Goal: Task Accomplishment & Management: Manage account settings

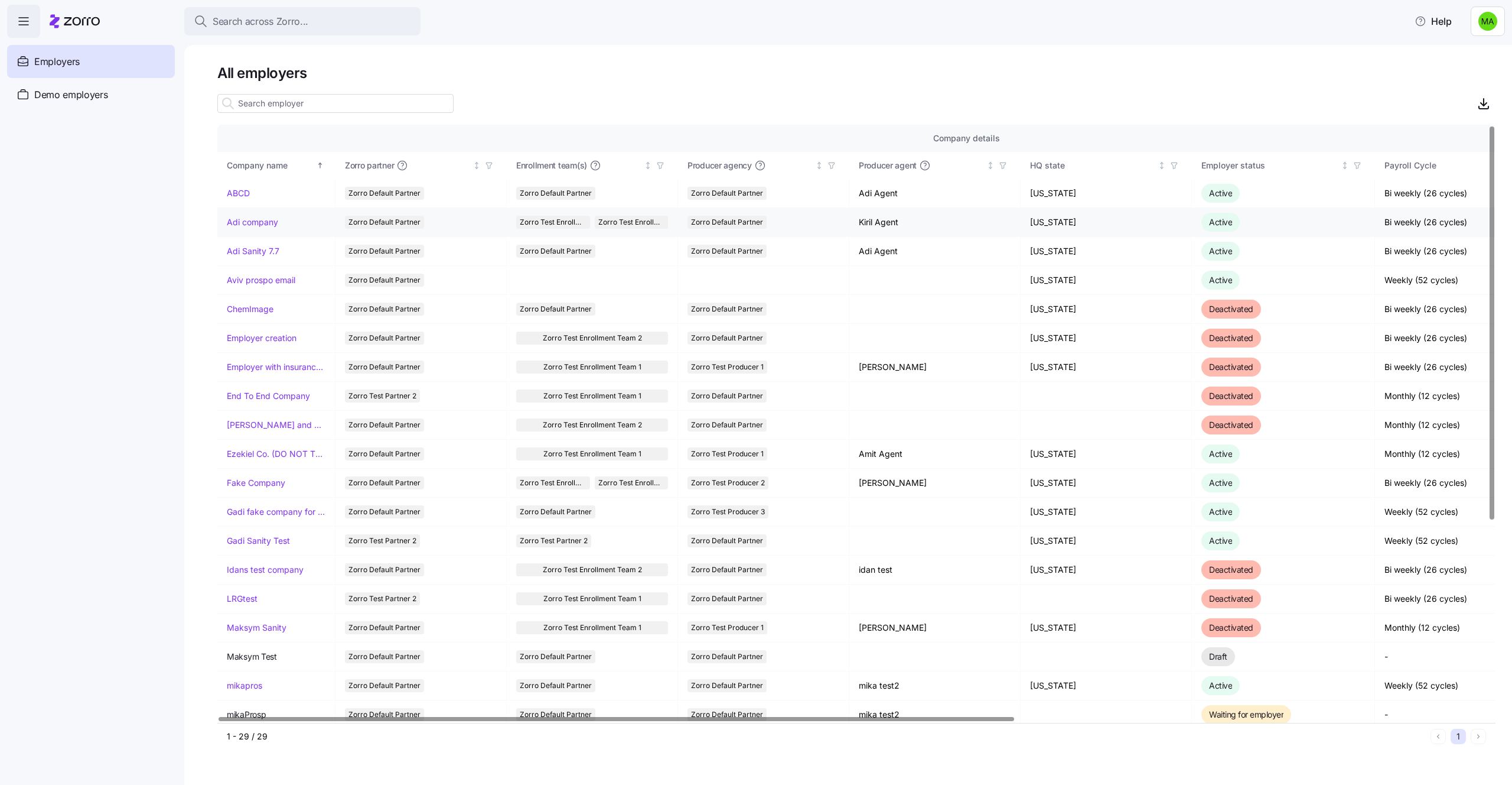
click at [257, 225] on link "Adi company" at bounding box center [252, 221] width 51 height 12
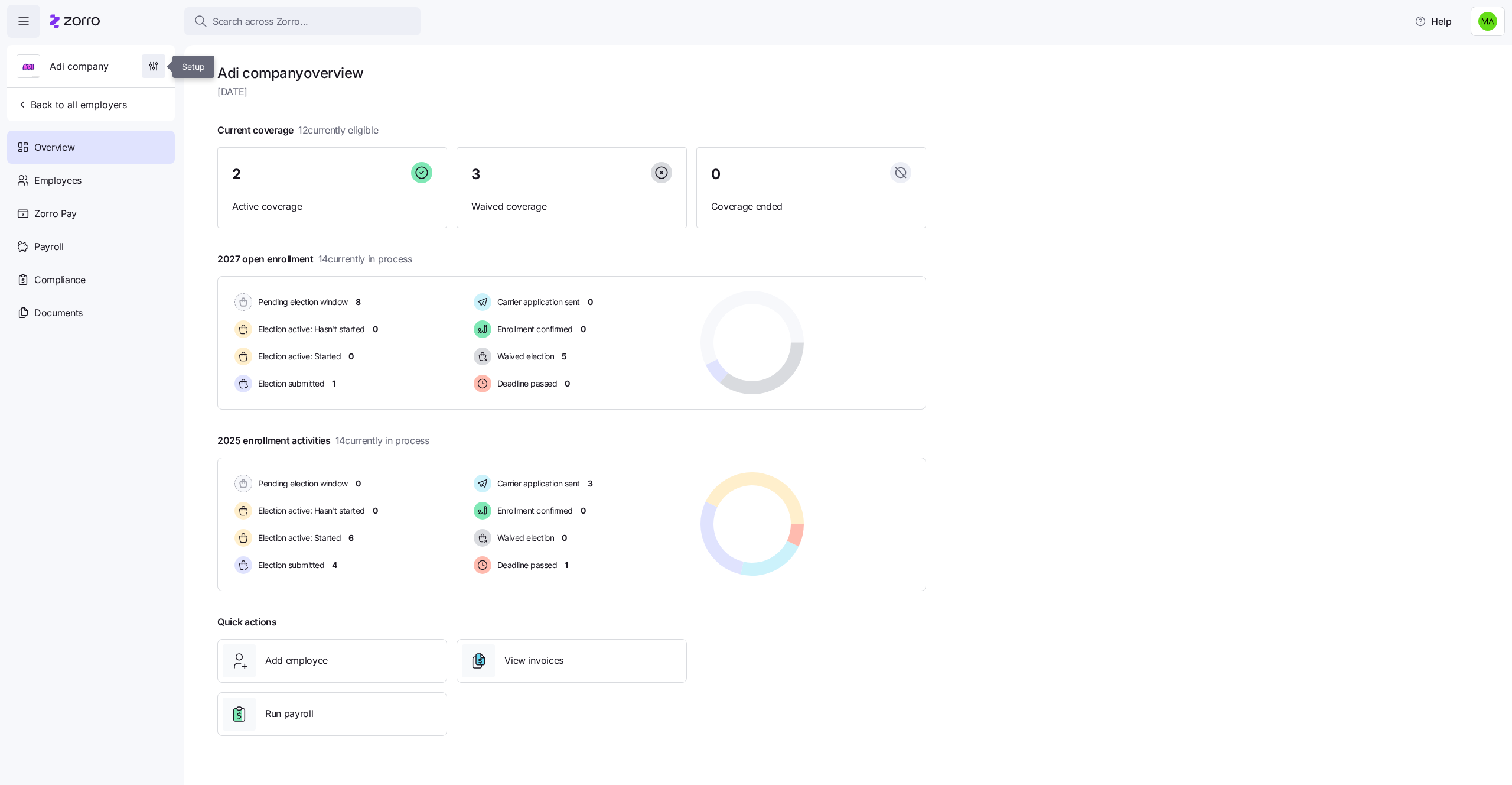
click at [152, 71] on icon "button" at bounding box center [153, 66] width 12 height 12
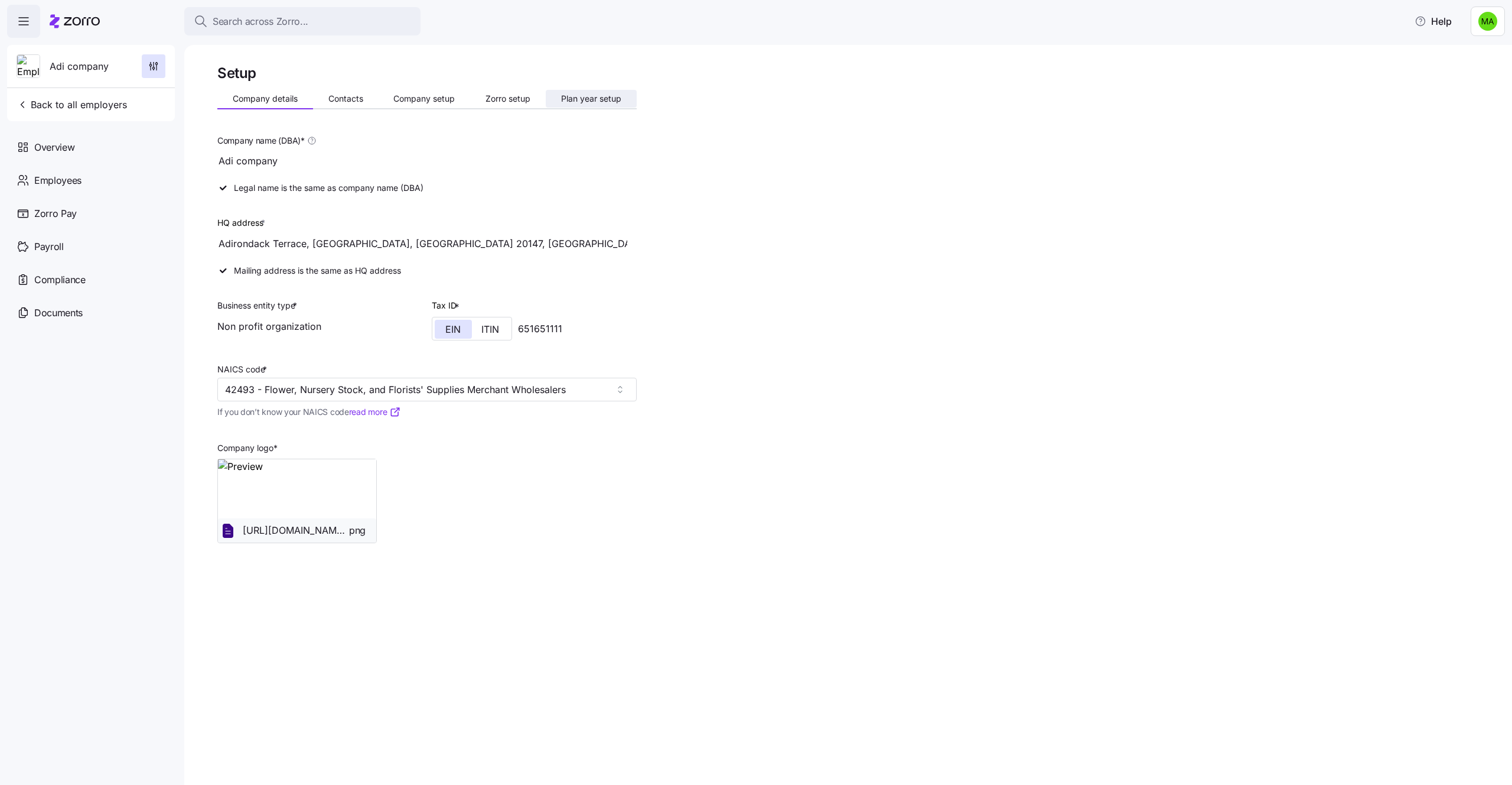
click at [581, 96] on span "Plan year setup" at bounding box center [591, 98] width 60 height 8
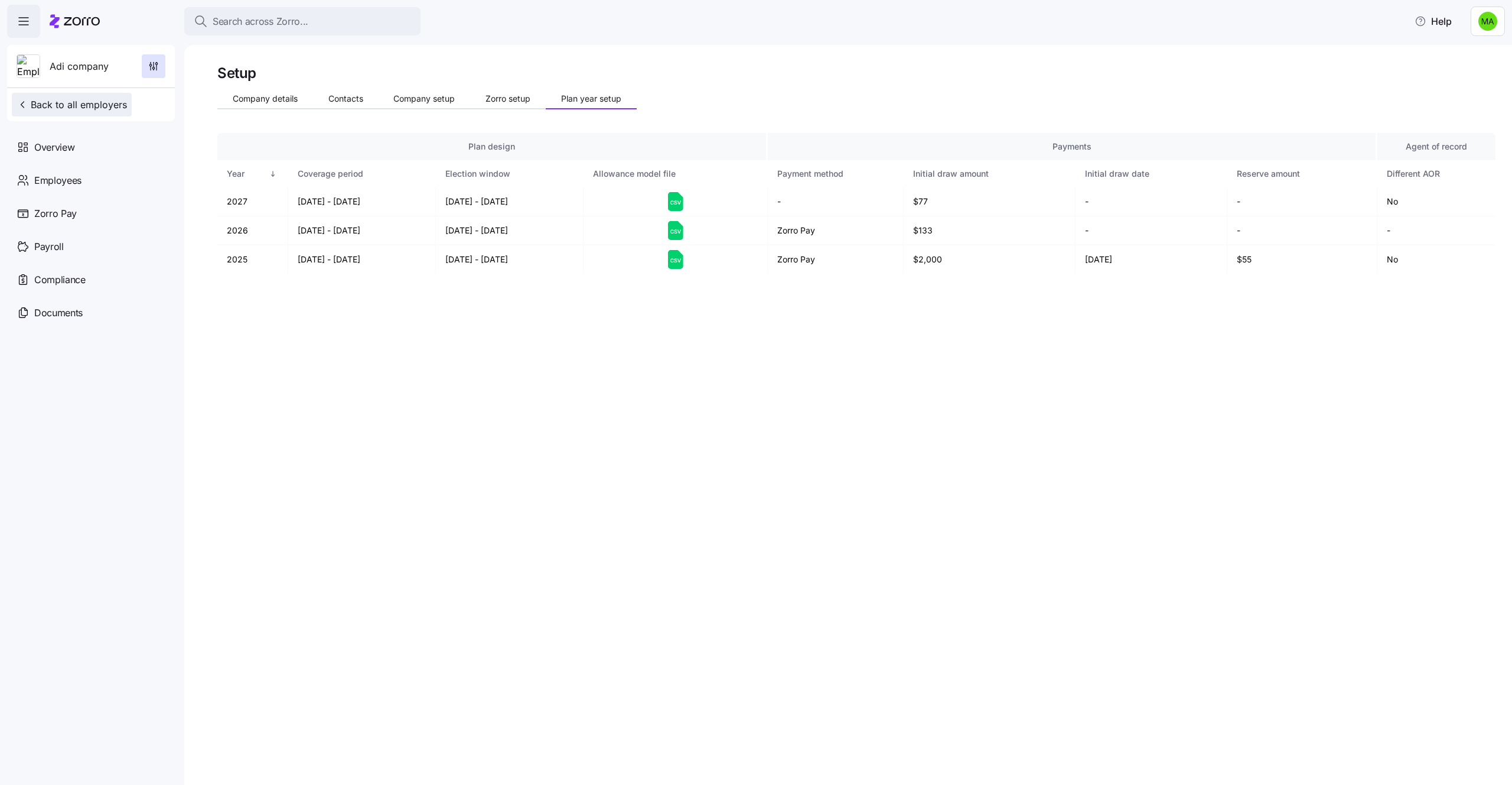
click at [106, 100] on span "Back to all employers" at bounding box center [71, 105] width 110 height 15
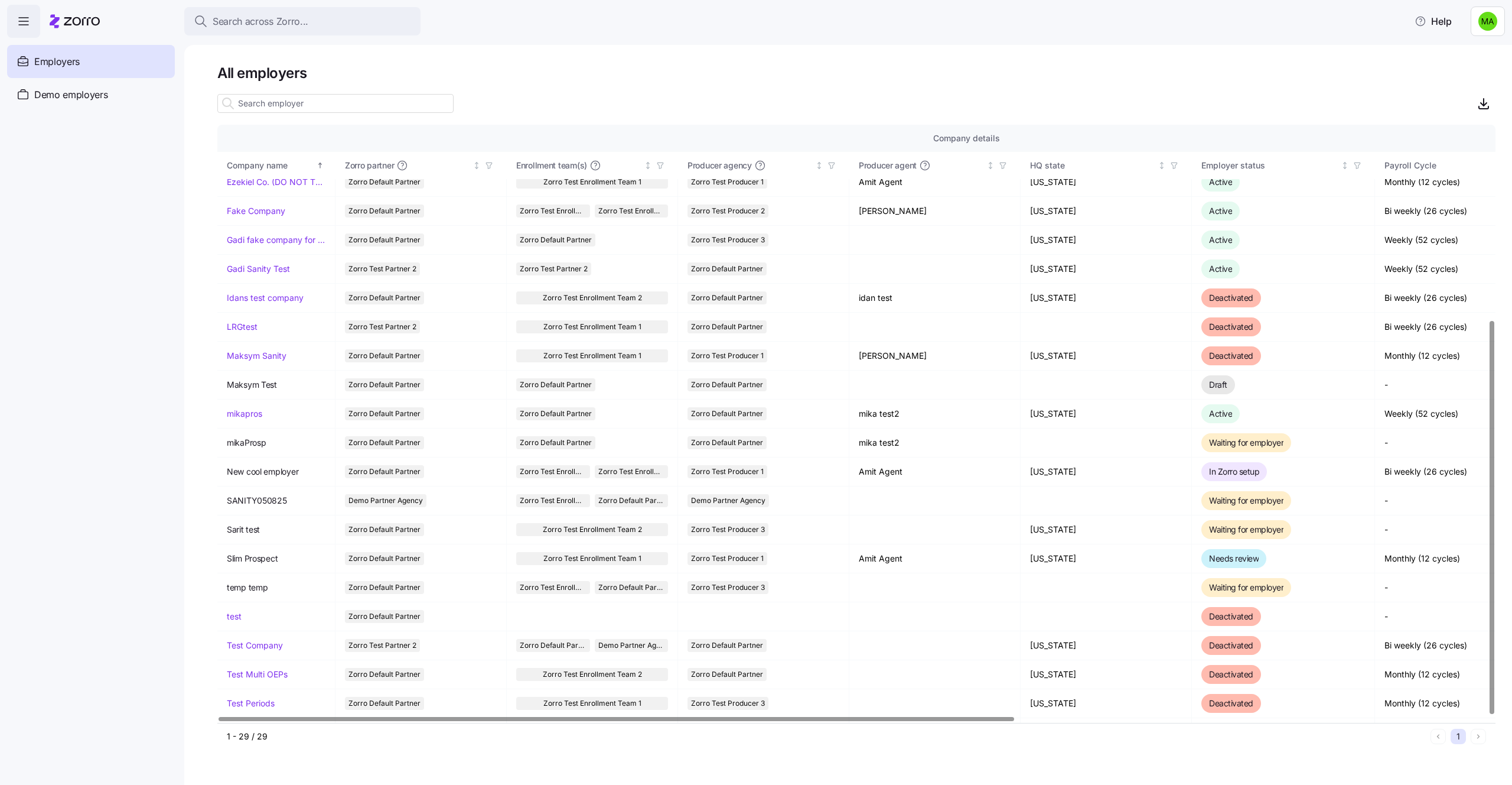
scroll to position [295, 0]
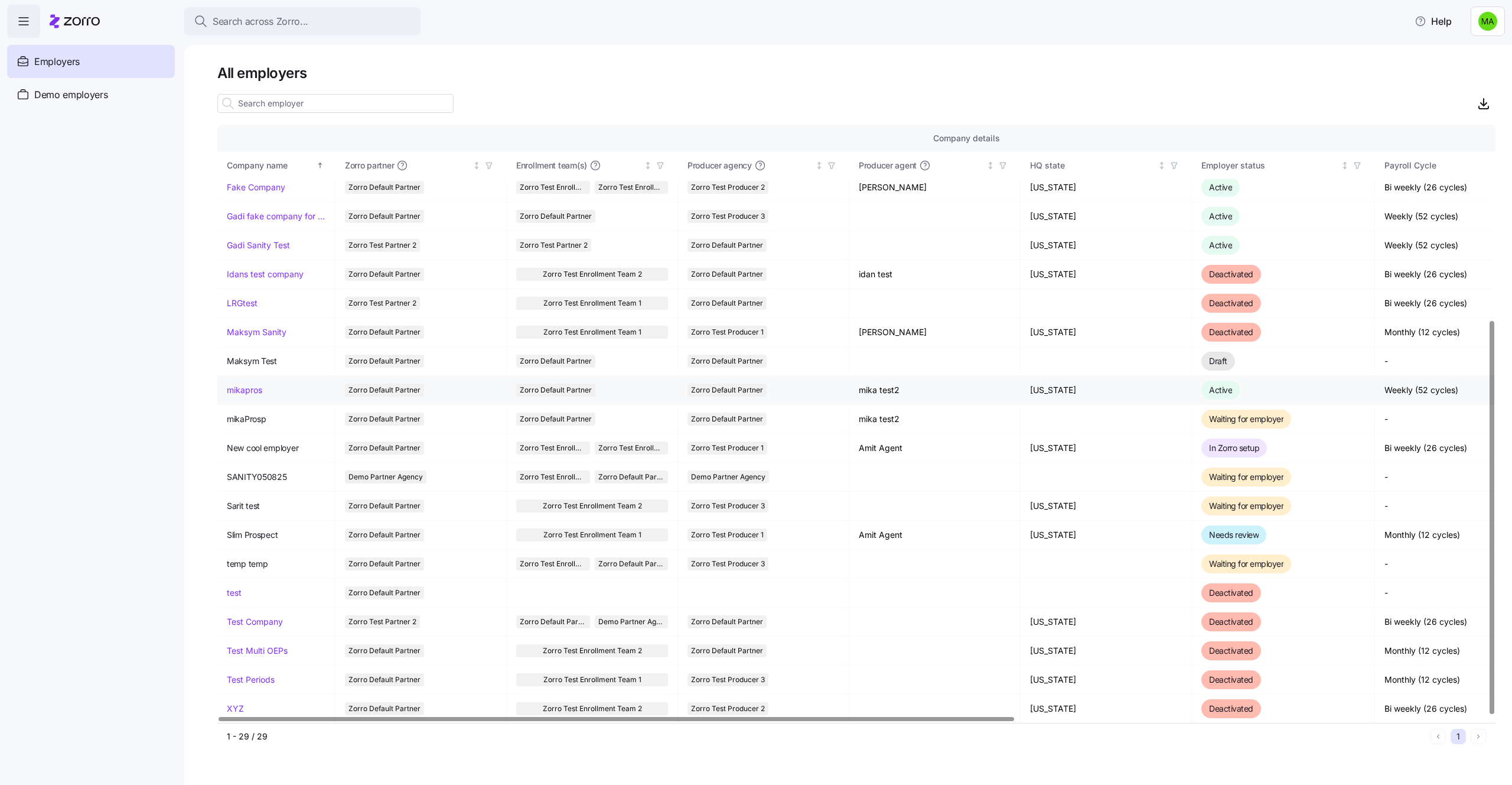
click at [253, 388] on link "mikapros" at bounding box center [244, 390] width 36 height 12
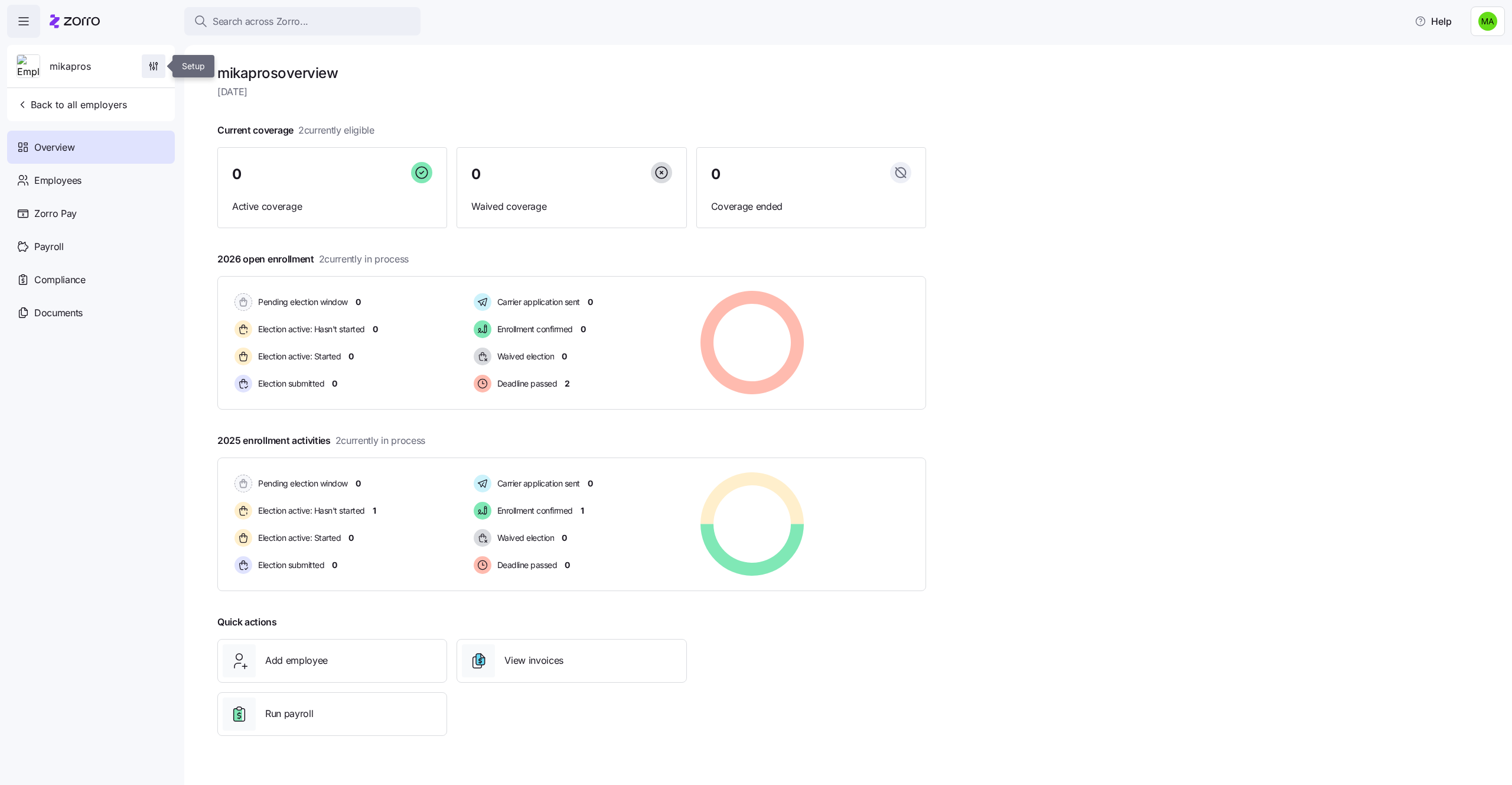
click at [157, 65] on icon "button" at bounding box center [157, 67] width 0 height 5
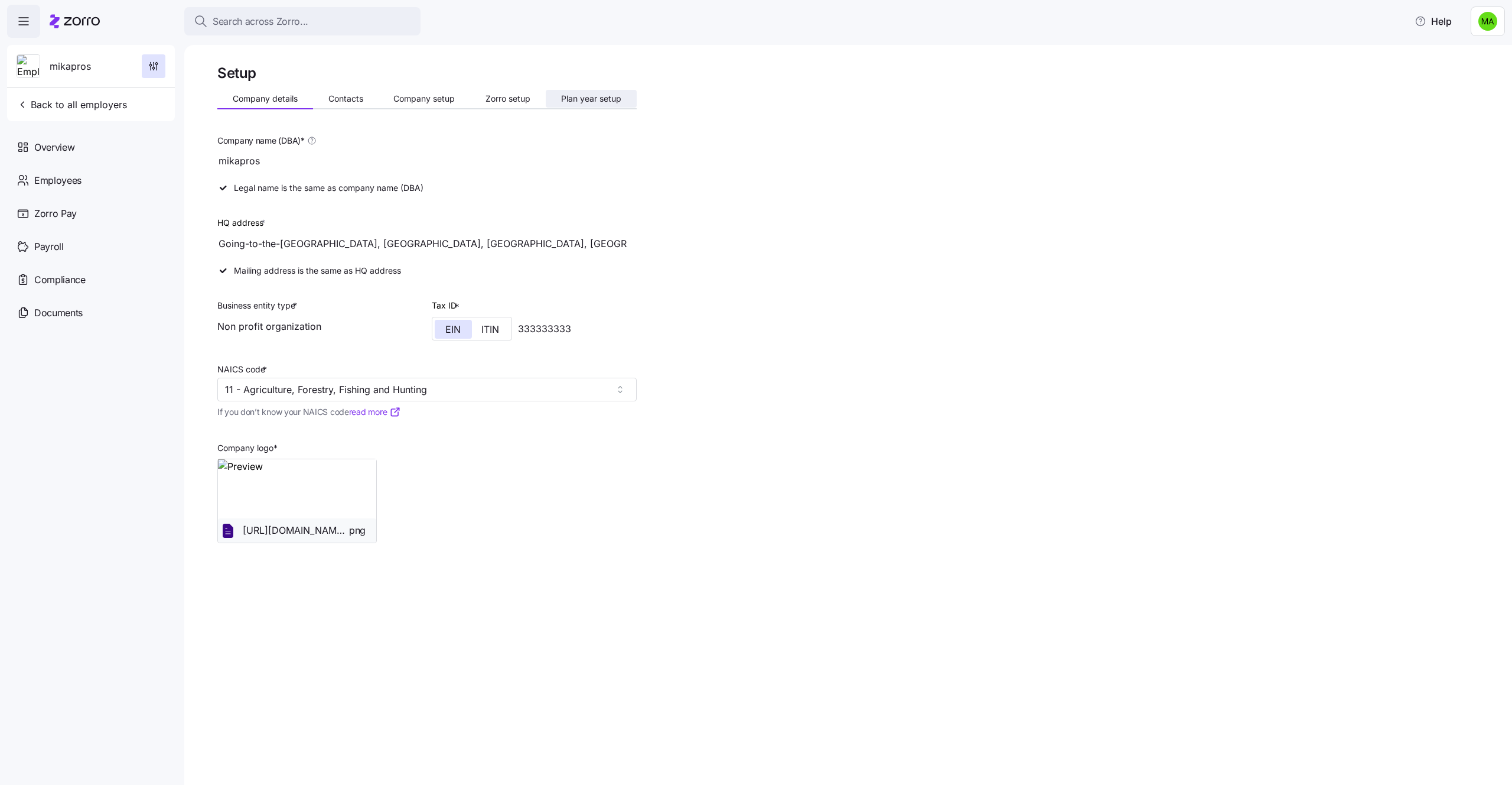
click at [583, 95] on span "Plan year setup" at bounding box center [591, 98] width 60 height 8
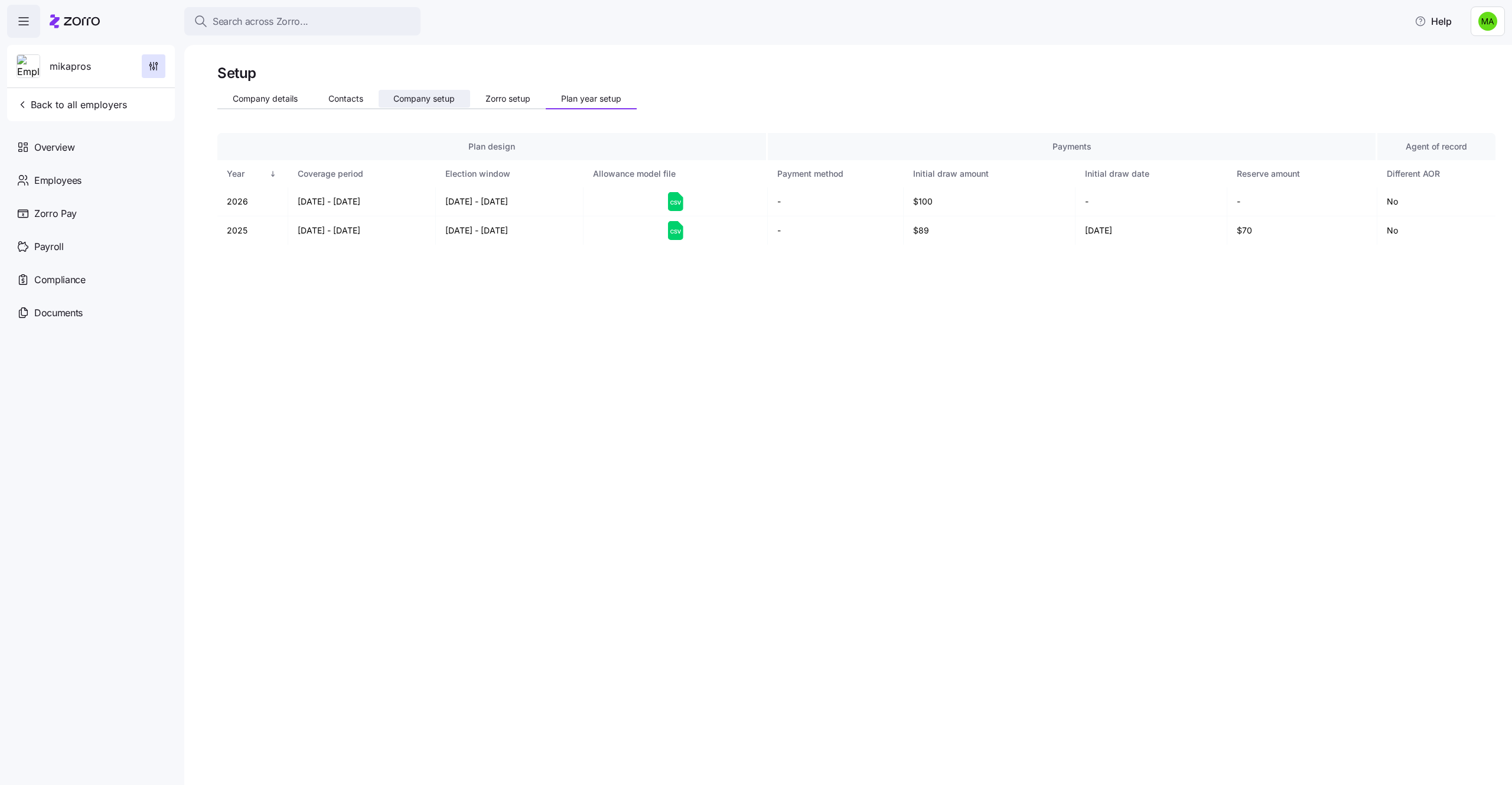
click at [428, 97] on span "Company setup" at bounding box center [423, 98] width 61 height 8
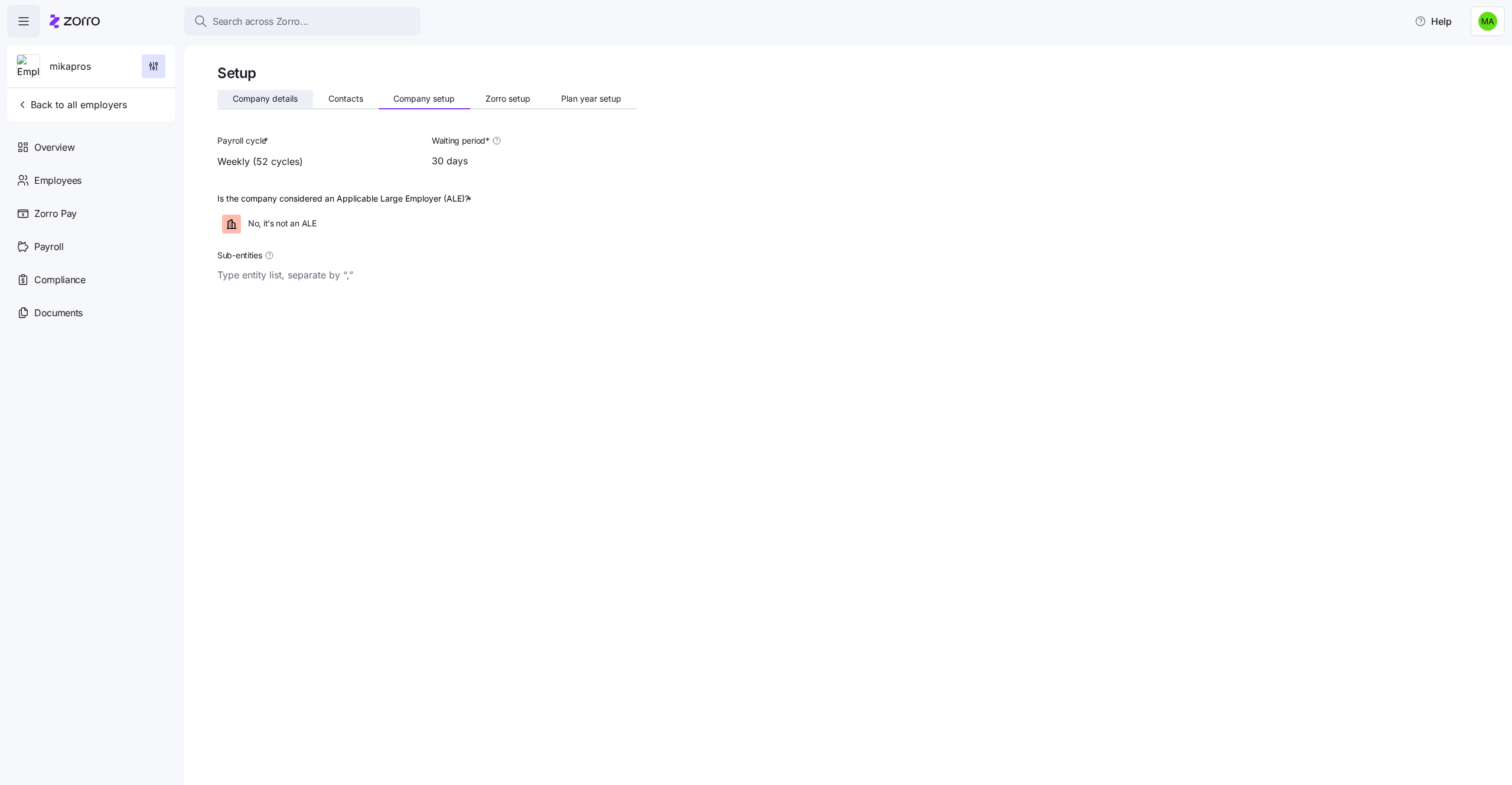
click at [289, 101] on span "Company details" at bounding box center [265, 98] width 65 height 8
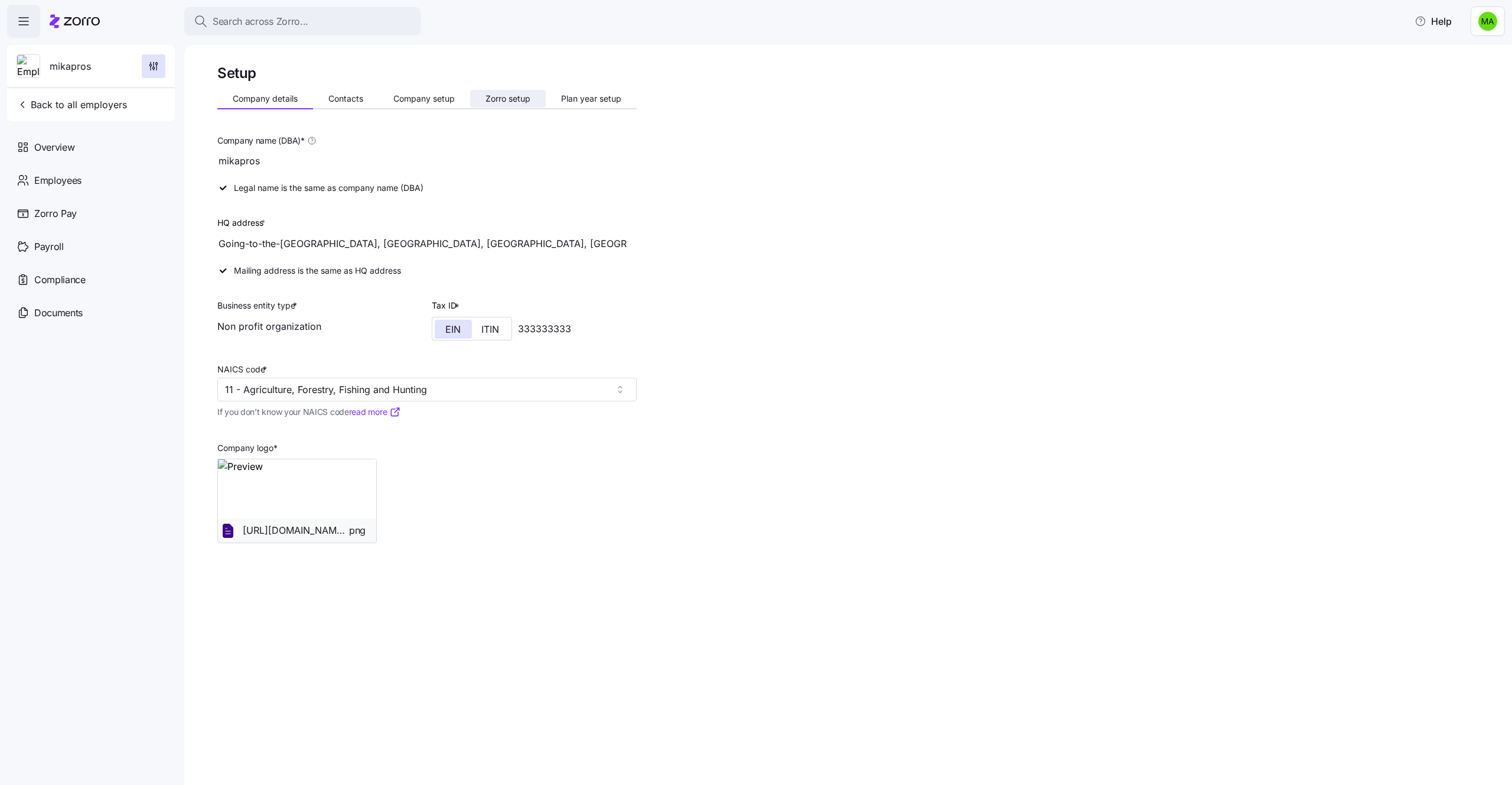
click at [501, 102] on span "Zorro setup" at bounding box center [507, 98] width 45 height 8
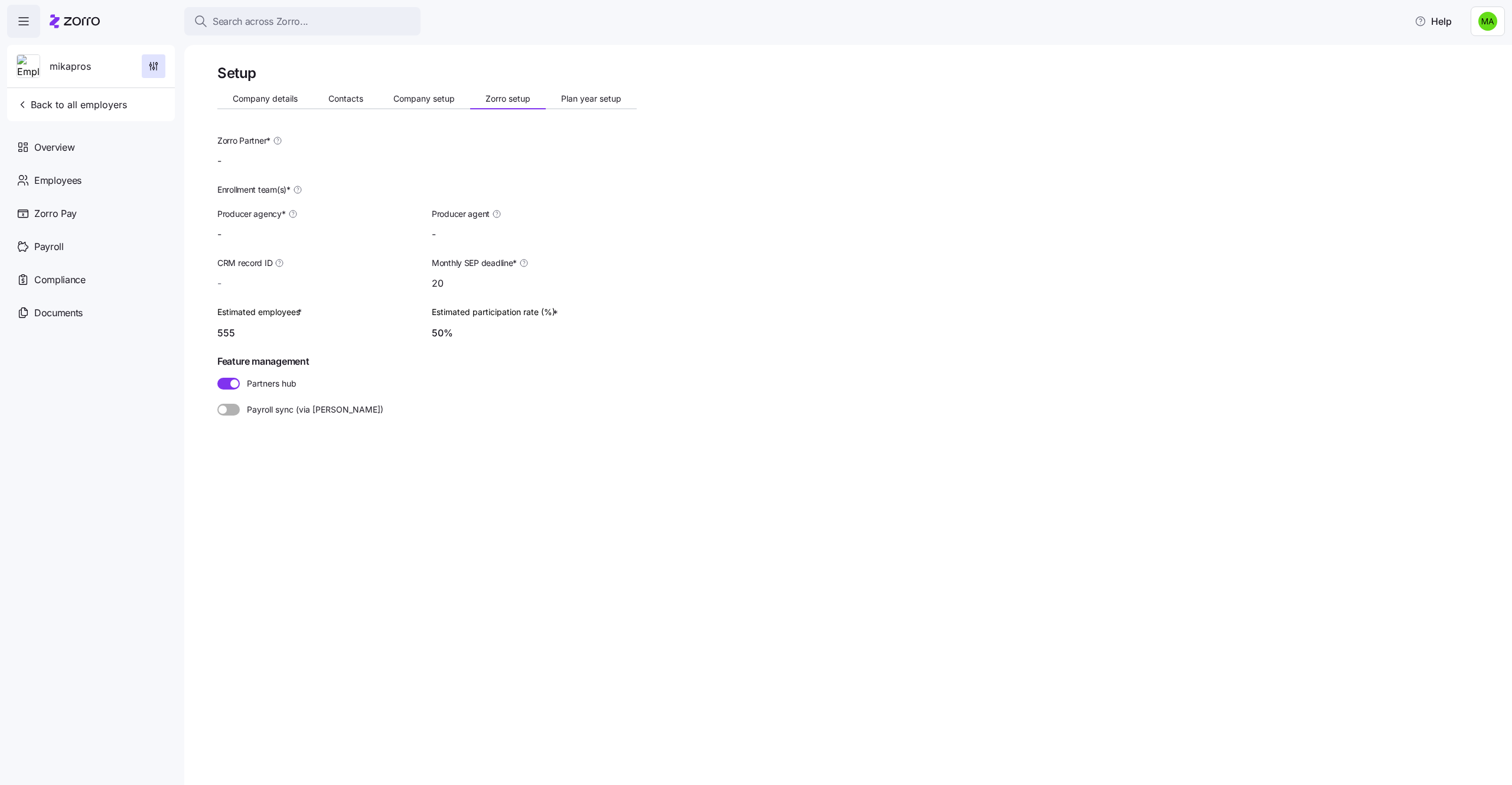
type input "Zorro Default Partner"
type input "mika test2 ([EMAIL_ADDRESS][DOMAIN_NAME])"
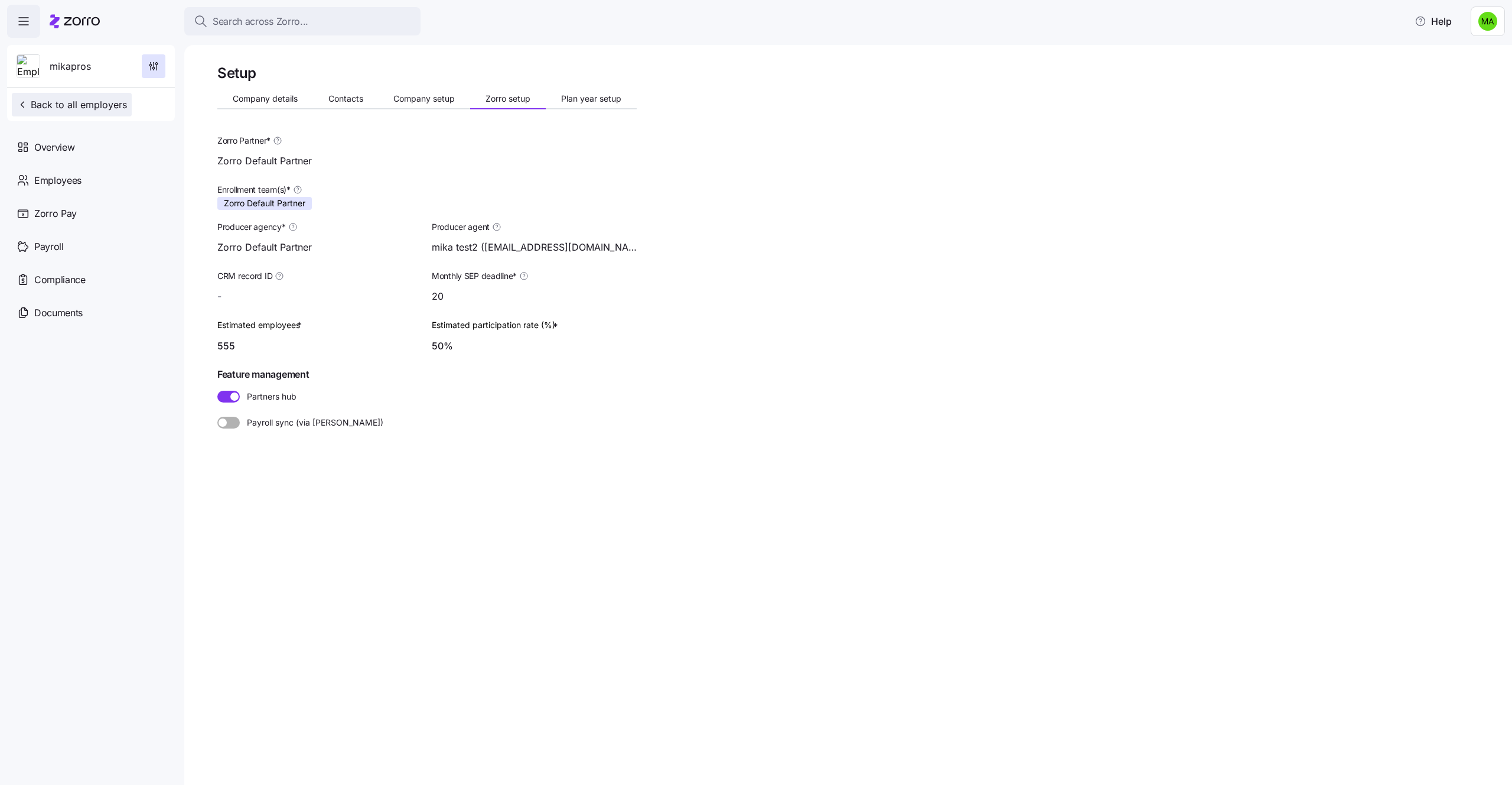
click at [76, 107] on span "Back to all employers" at bounding box center [71, 105] width 110 height 15
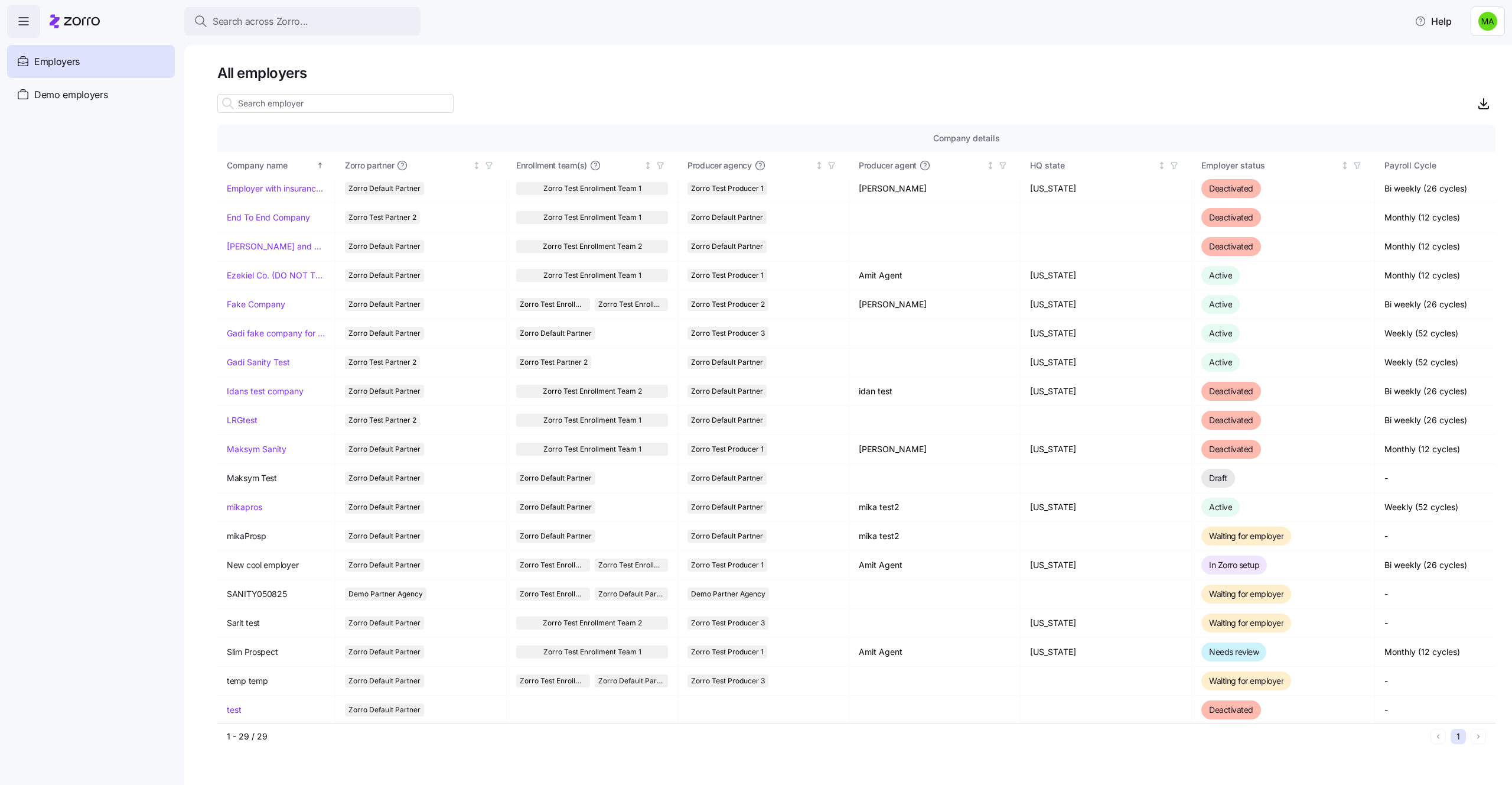
scroll to position [295, 0]
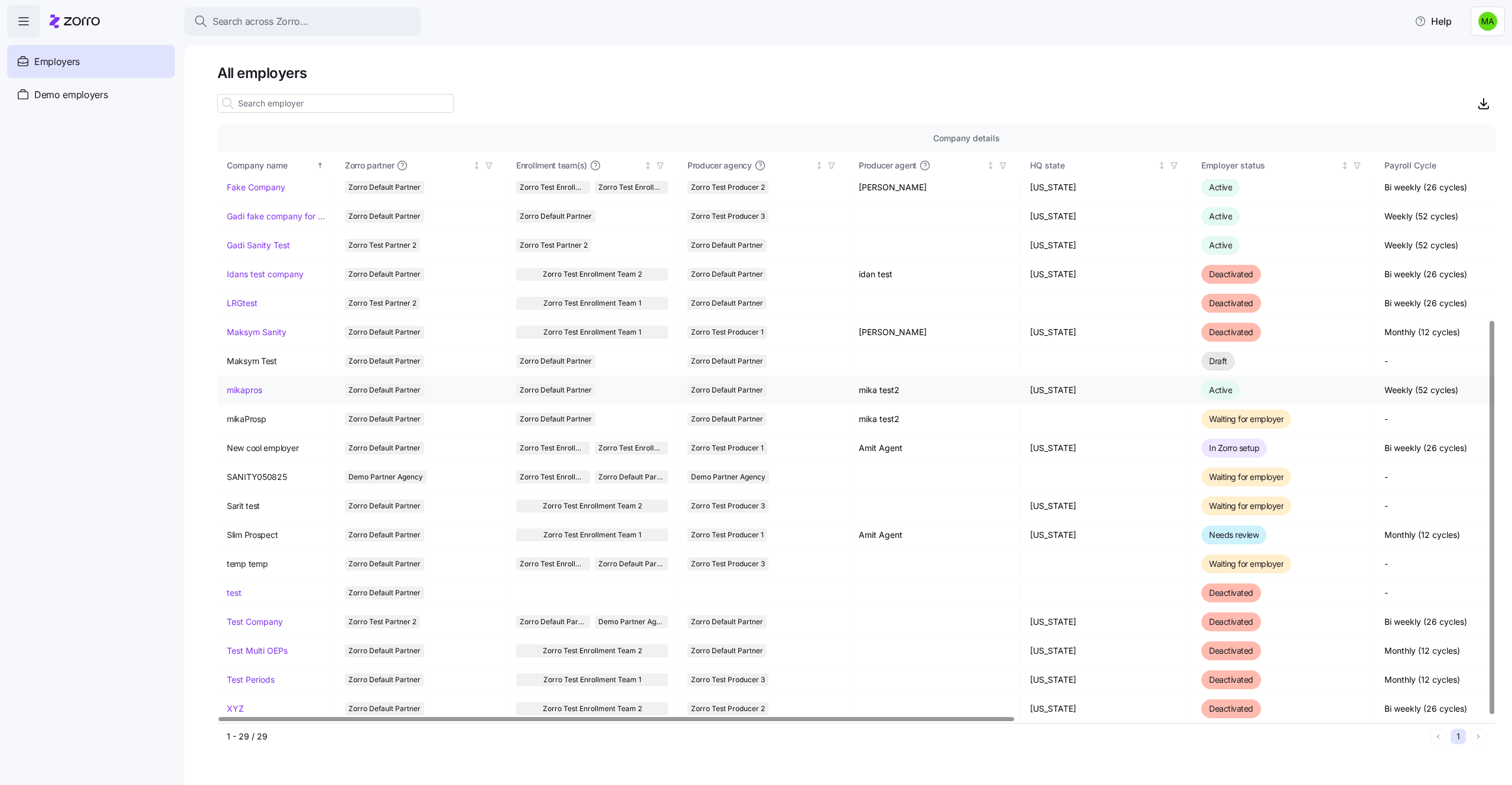
click at [247, 391] on link "mikapros" at bounding box center [244, 390] width 36 height 12
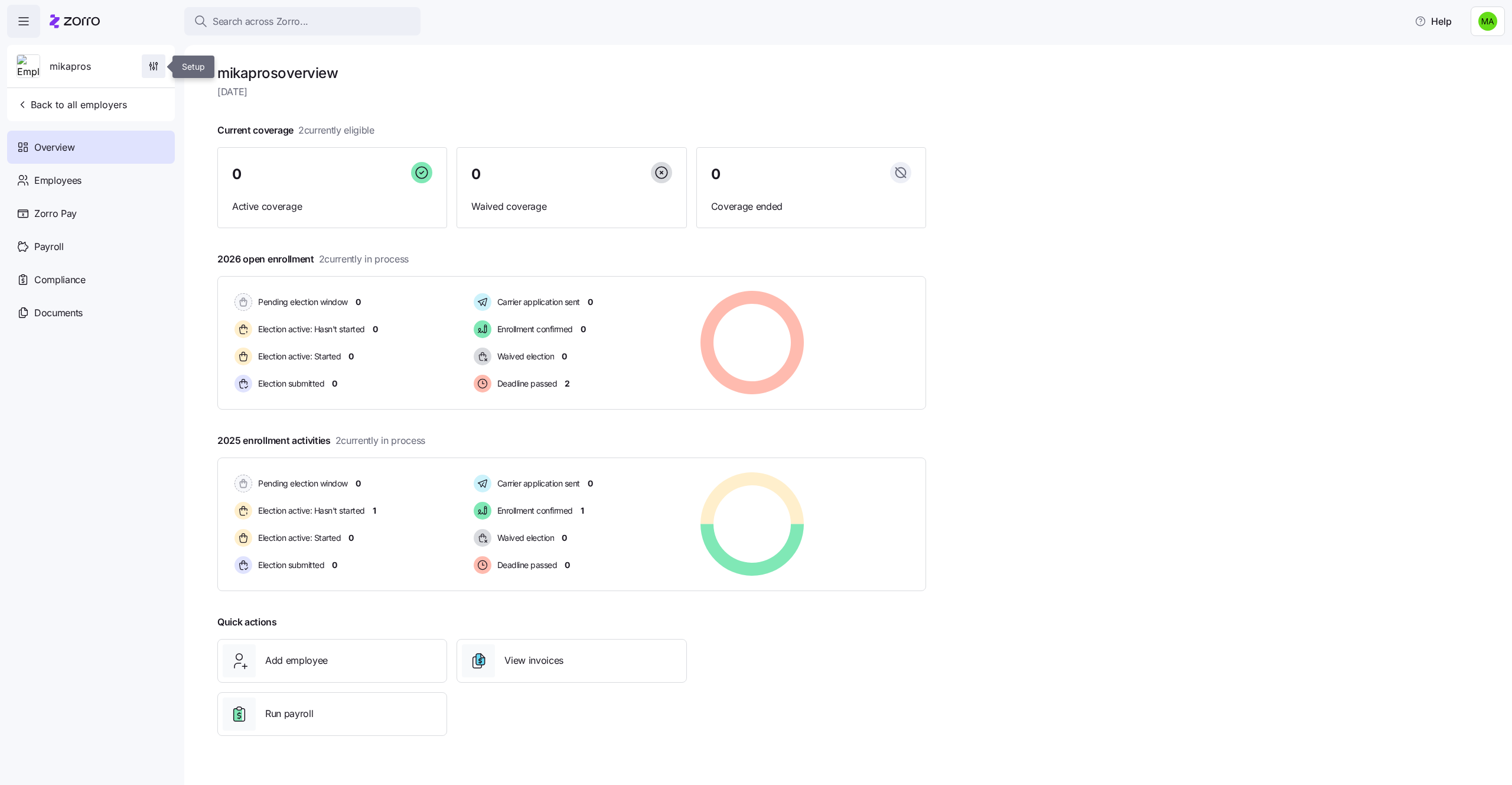
click at [154, 66] on icon "button" at bounding box center [154, 64] width 0 height 5
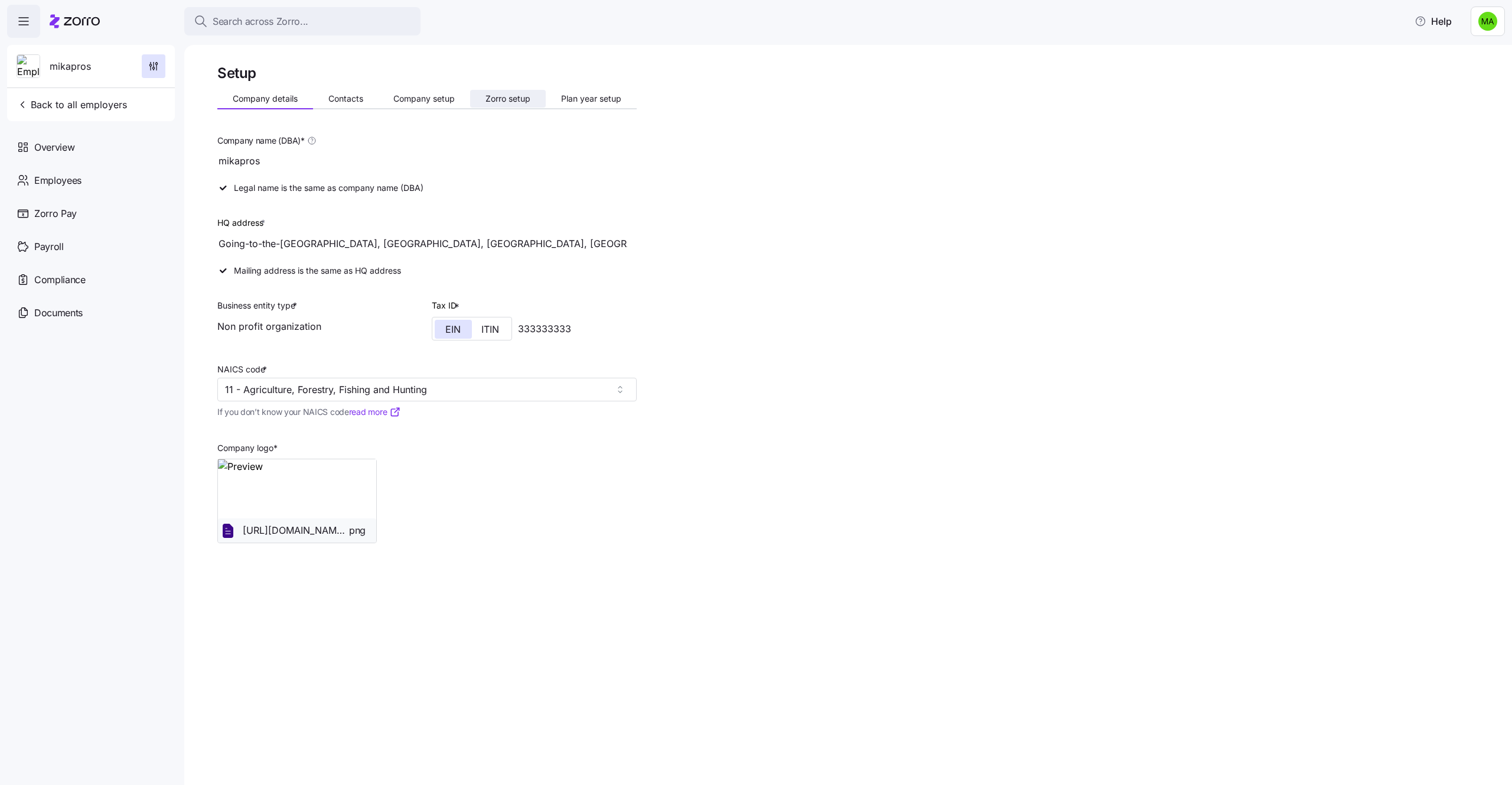
click at [495, 97] on span "Zorro setup" at bounding box center [507, 98] width 45 height 8
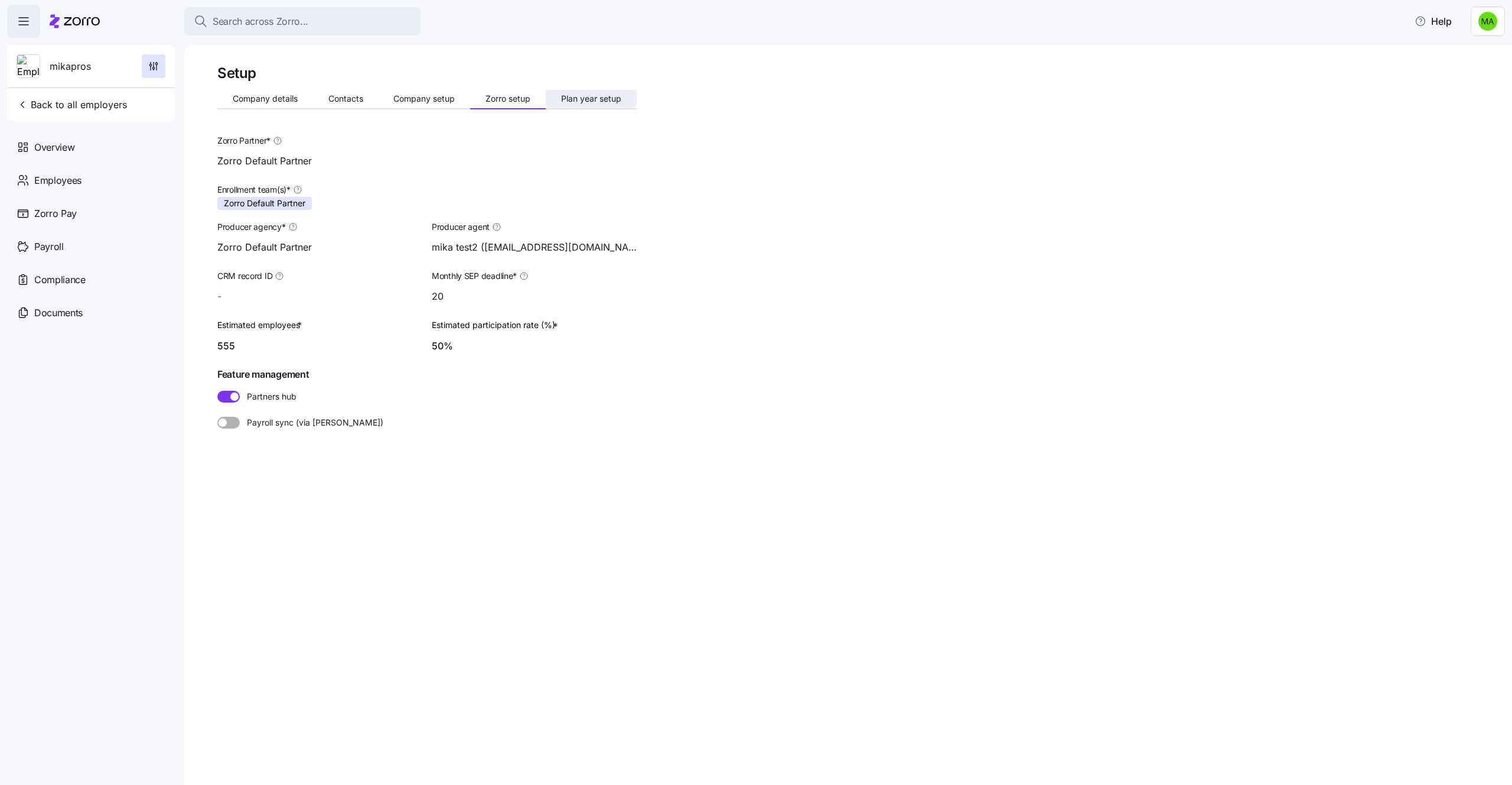
click at [618, 102] on span "Plan year setup" at bounding box center [591, 98] width 60 height 8
click at [79, 98] on span "Back to all employers" at bounding box center [71, 105] width 110 height 15
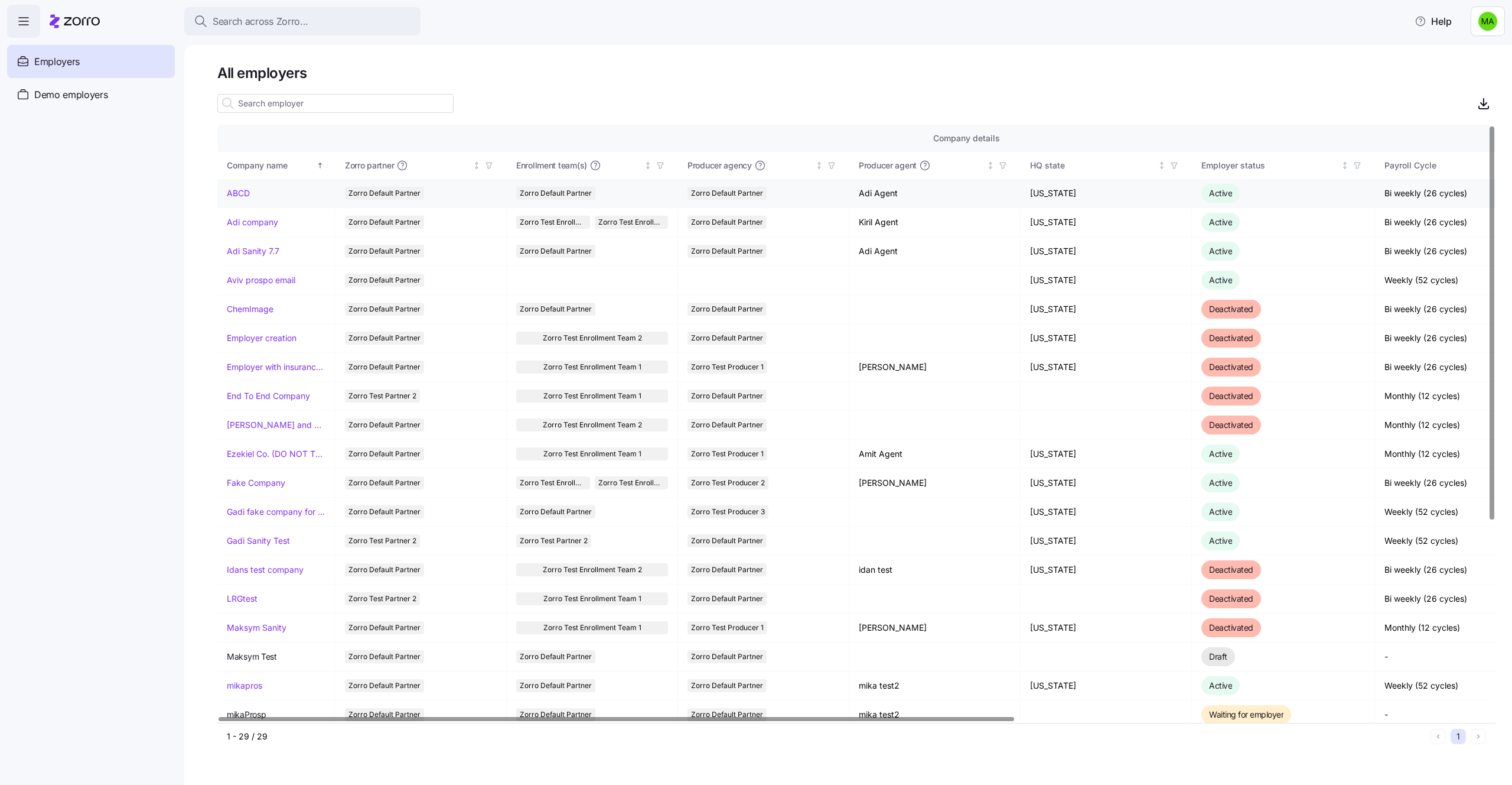
click at [235, 191] on link "ABCD" at bounding box center [238, 193] width 23 height 12
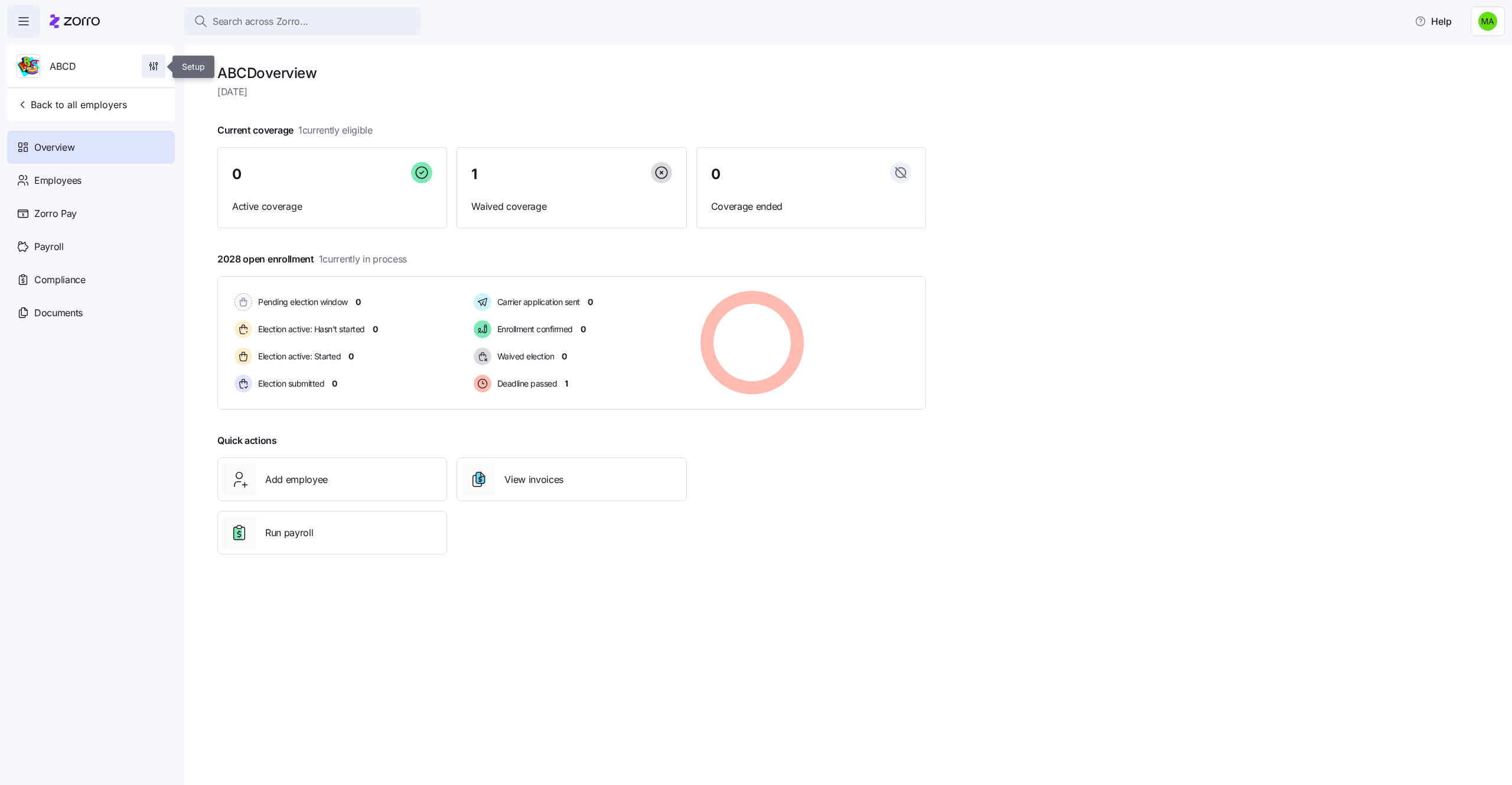
click at [156, 63] on icon "button" at bounding box center [153, 66] width 12 height 12
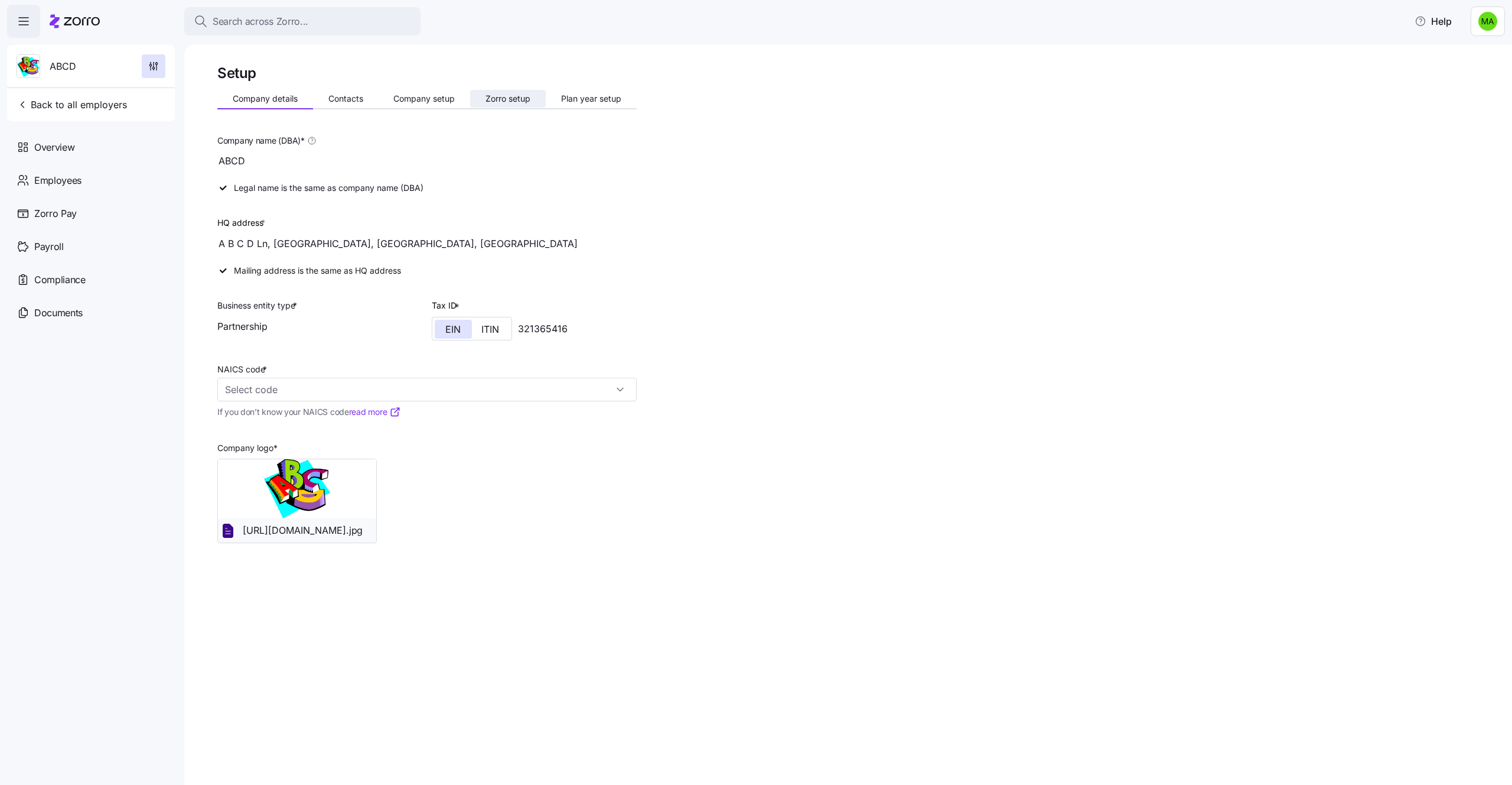
click at [516, 95] on span "Zorro setup" at bounding box center [507, 98] width 45 height 8
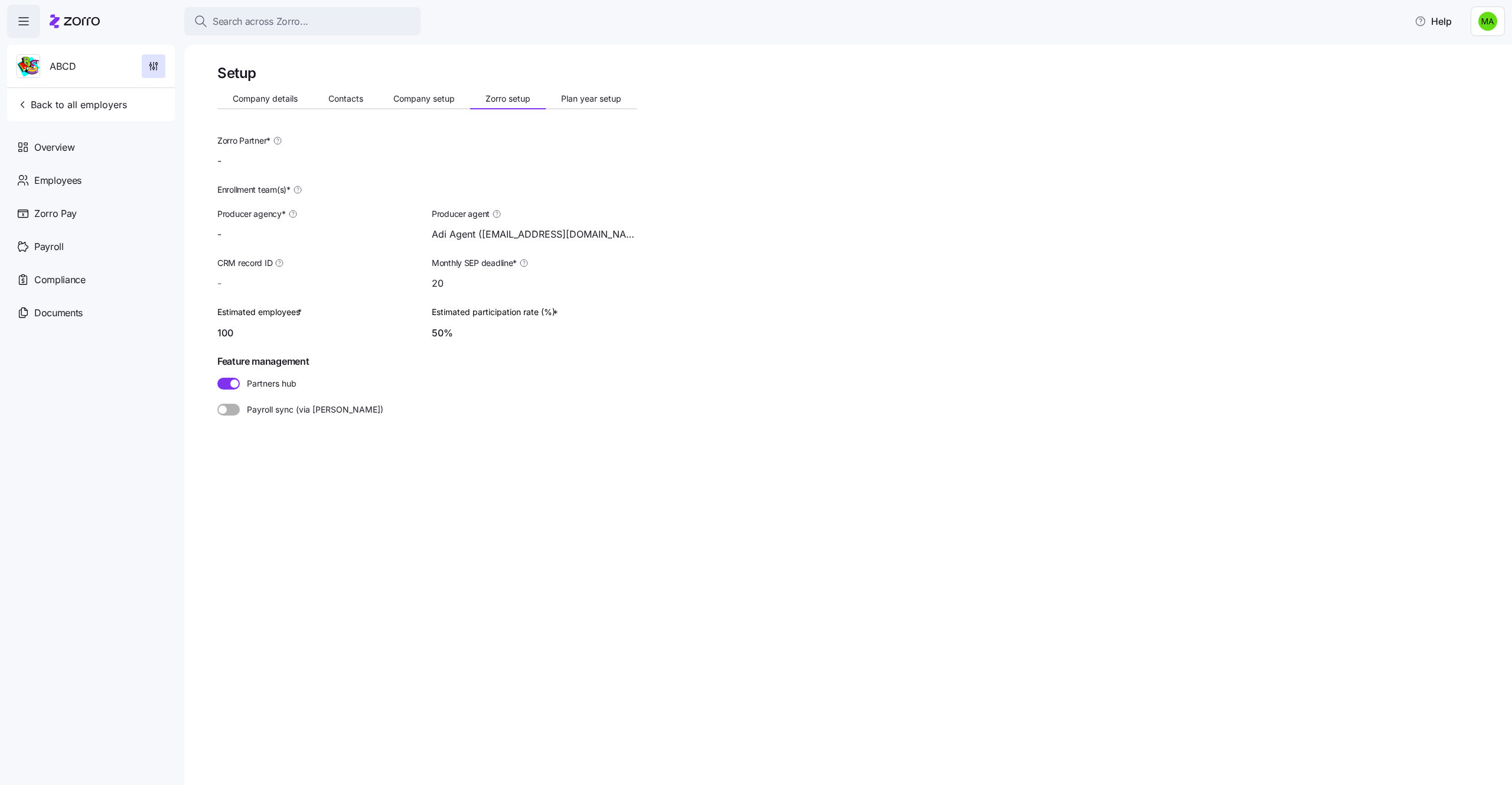
type input "Zorro Default Partner"
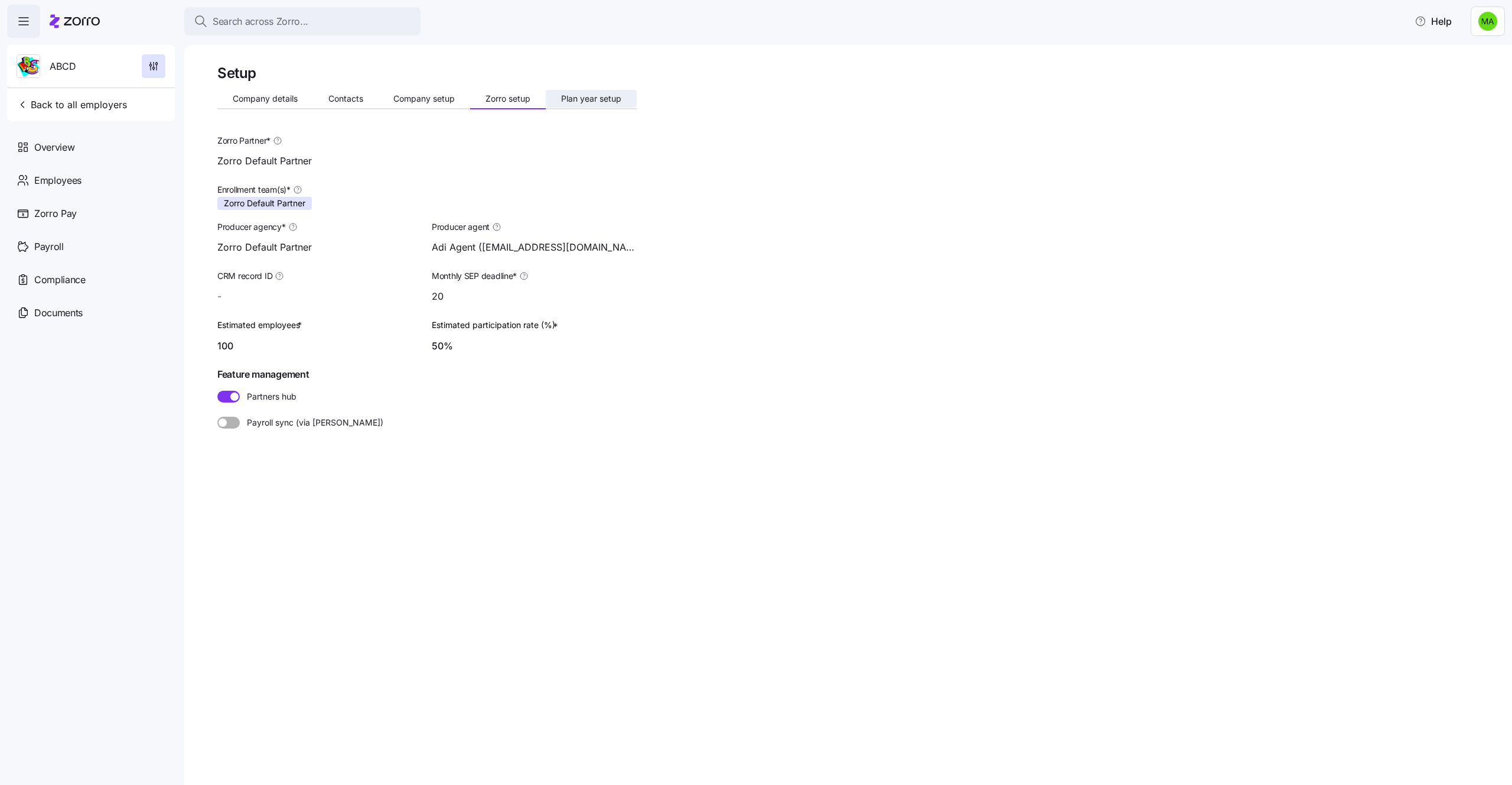
click at [583, 106] on button "Plan year setup" at bounding box center [591, 98] width 91 height 17
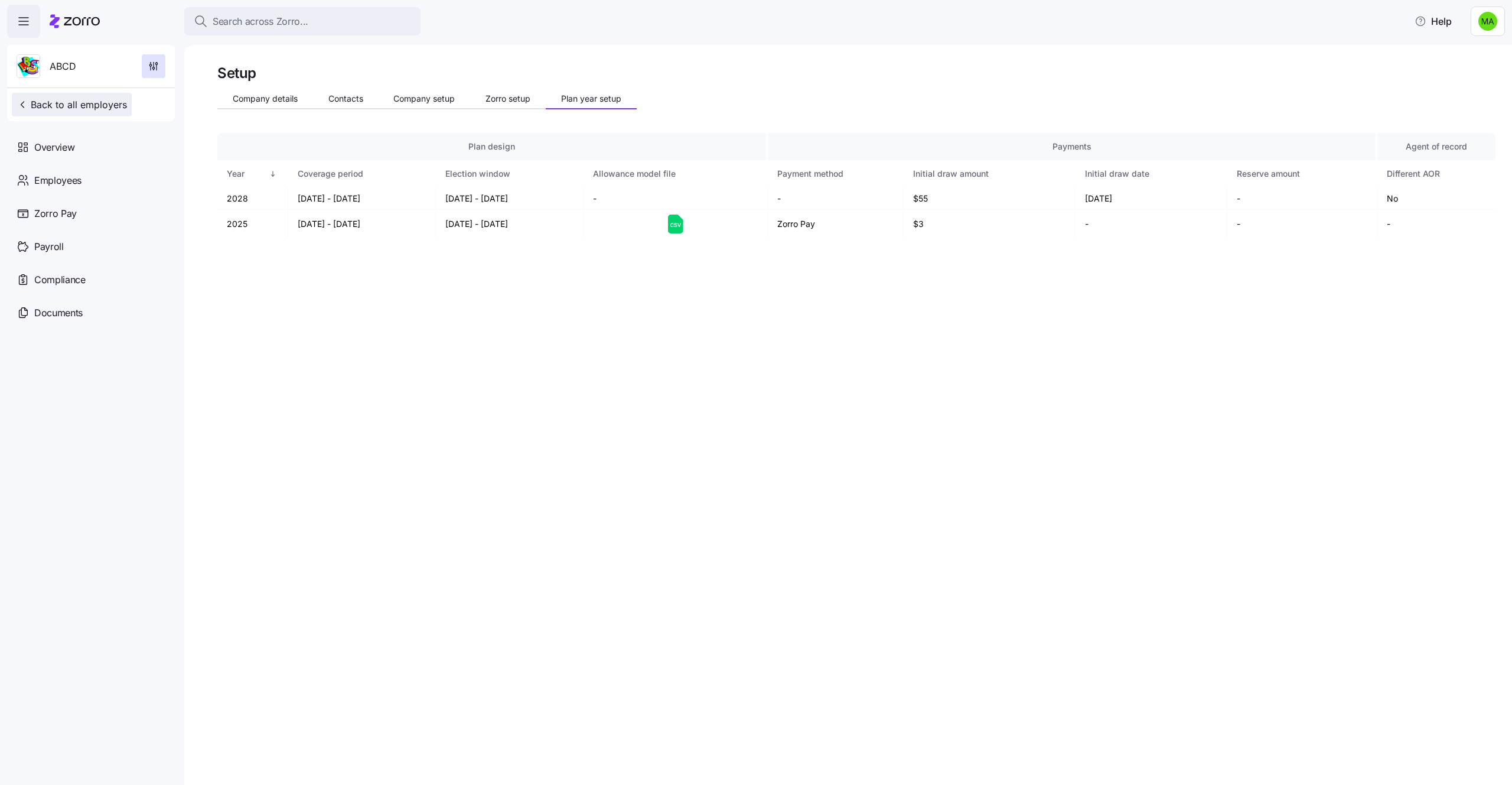
click at [105, 110] on span "Back to all employers" at bounding box center [71, 105] width 110 height 15
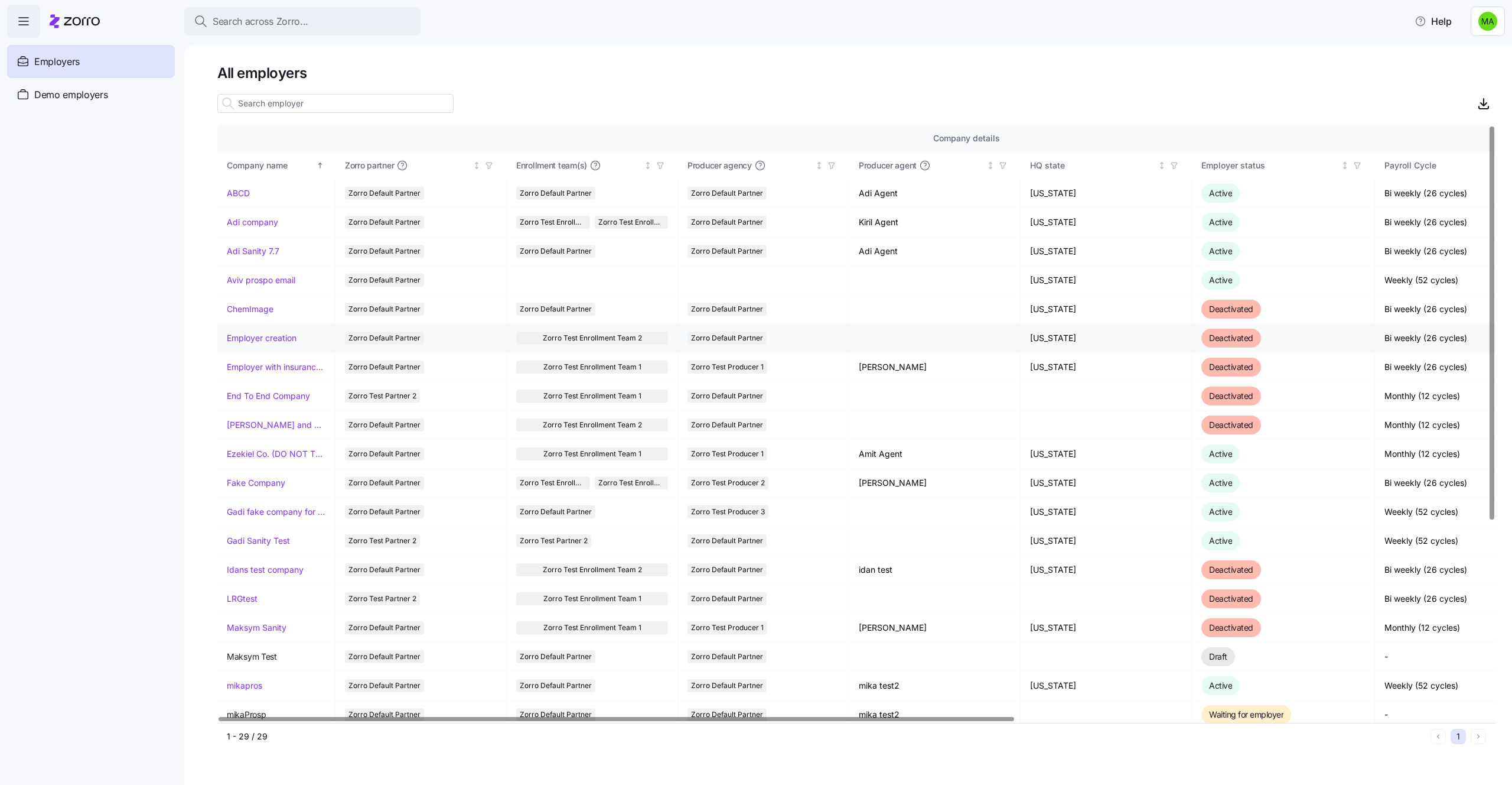
click at [281, 337] on link "Employer creation" at bounding box center [261, 338] width 70 height 12
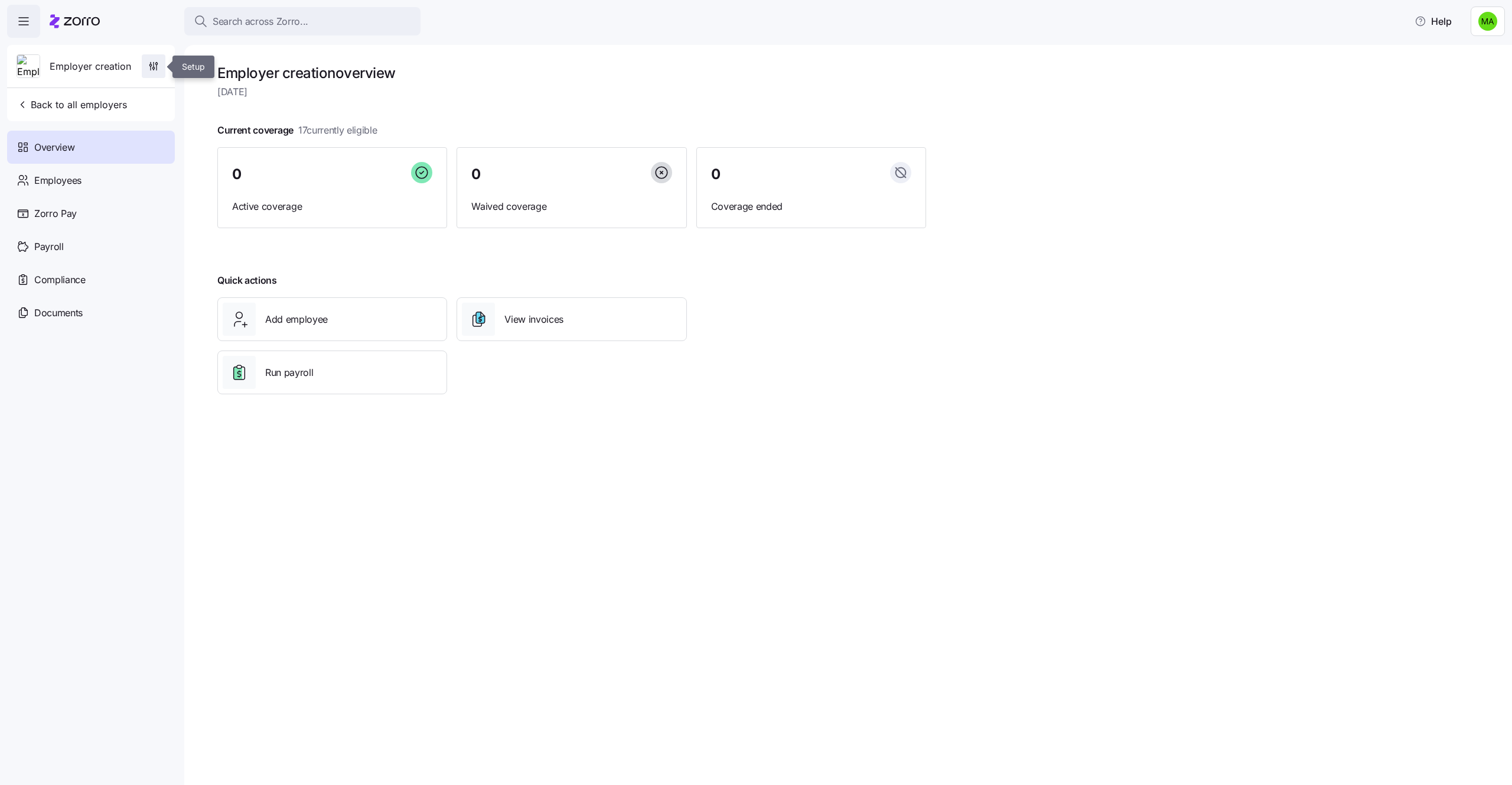
click at [146, 62] on span "button" at bounding box center [153, 66] width 23 height 23
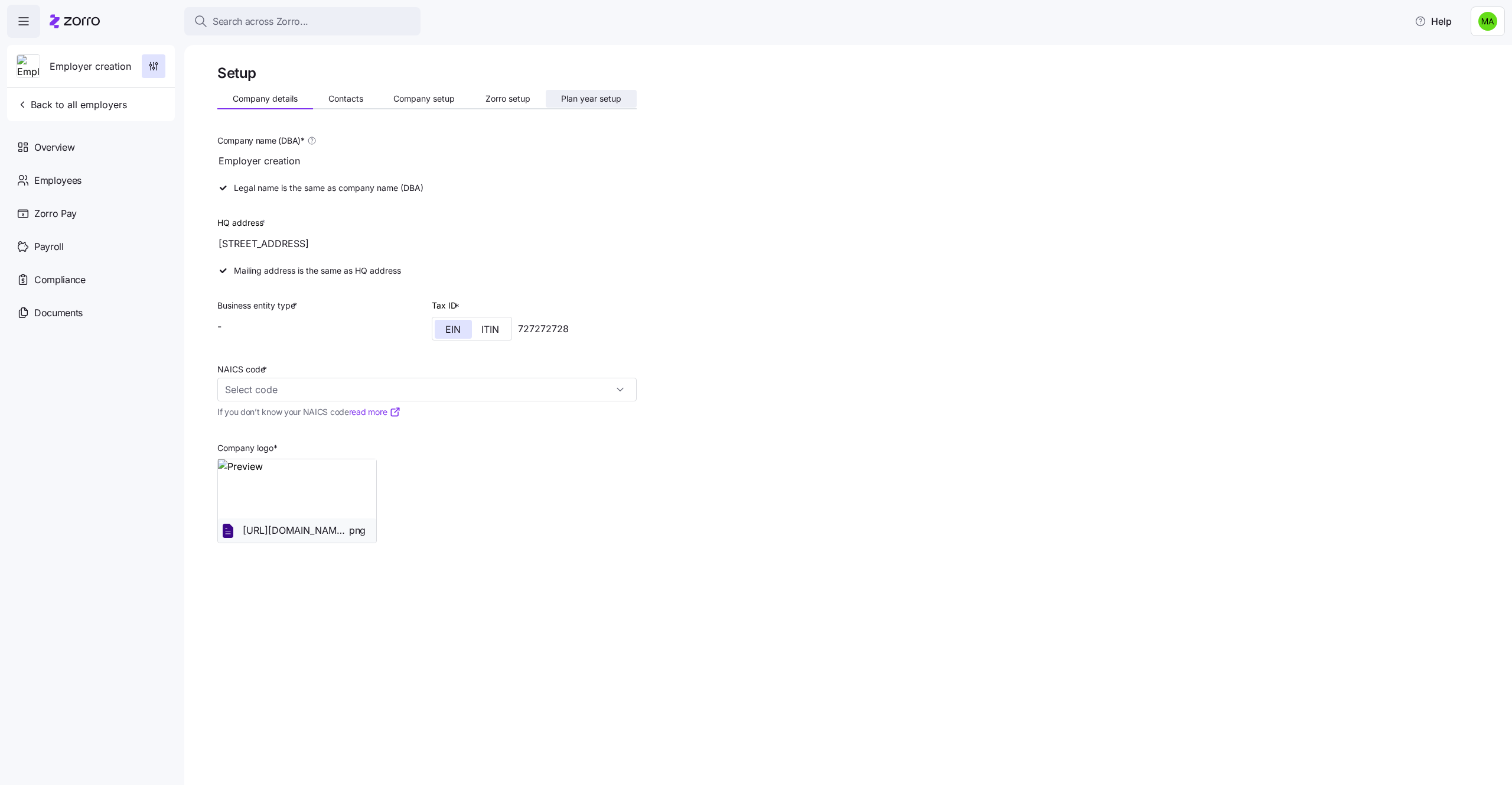
click at [579, 102] on span "Plan year setup" at bounding box center [591, 98] width 60 height 8
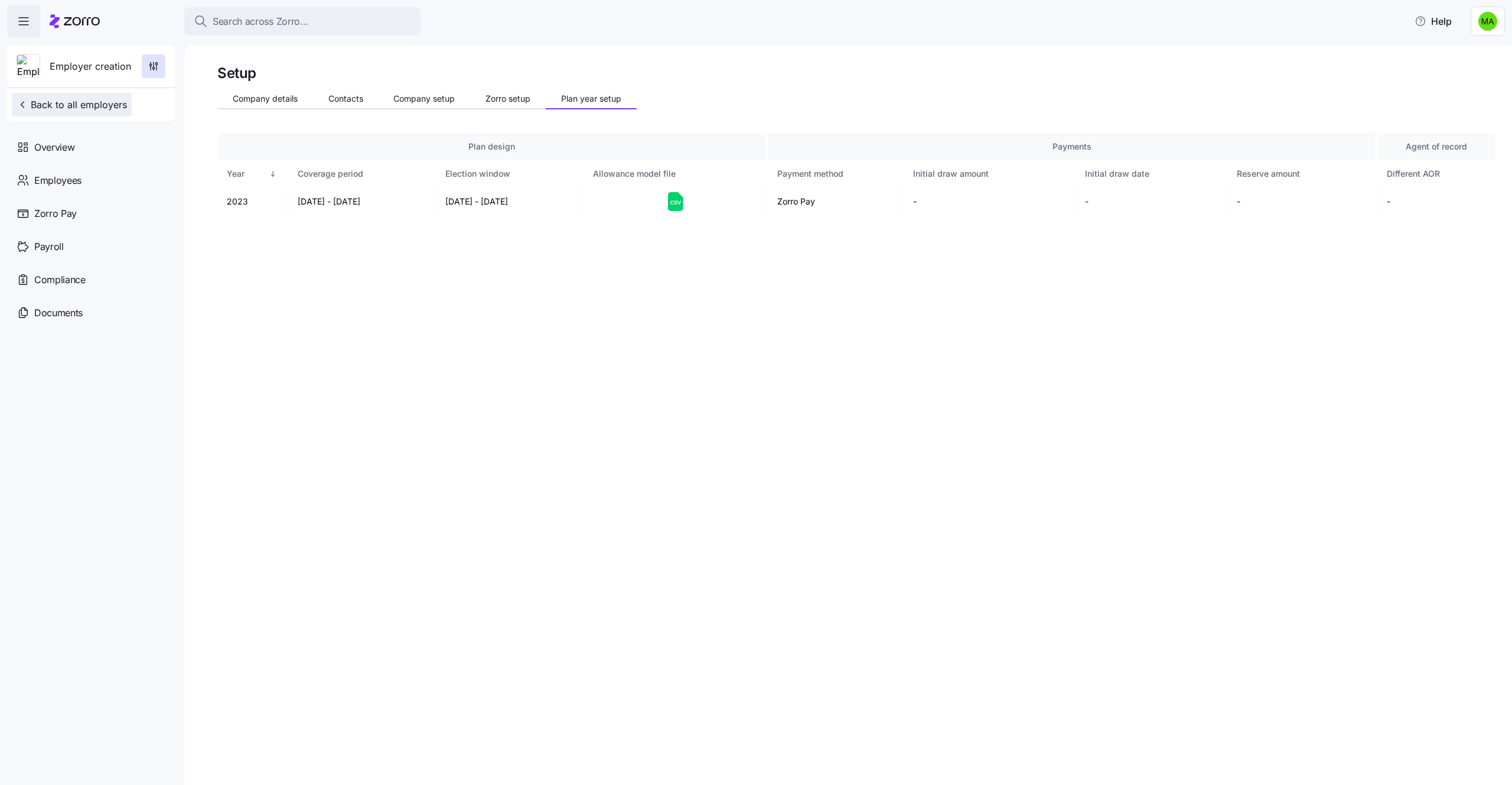
click at [59, 105] on span "Back to all employers" at bounding box center [71, 105] width 110 height 15
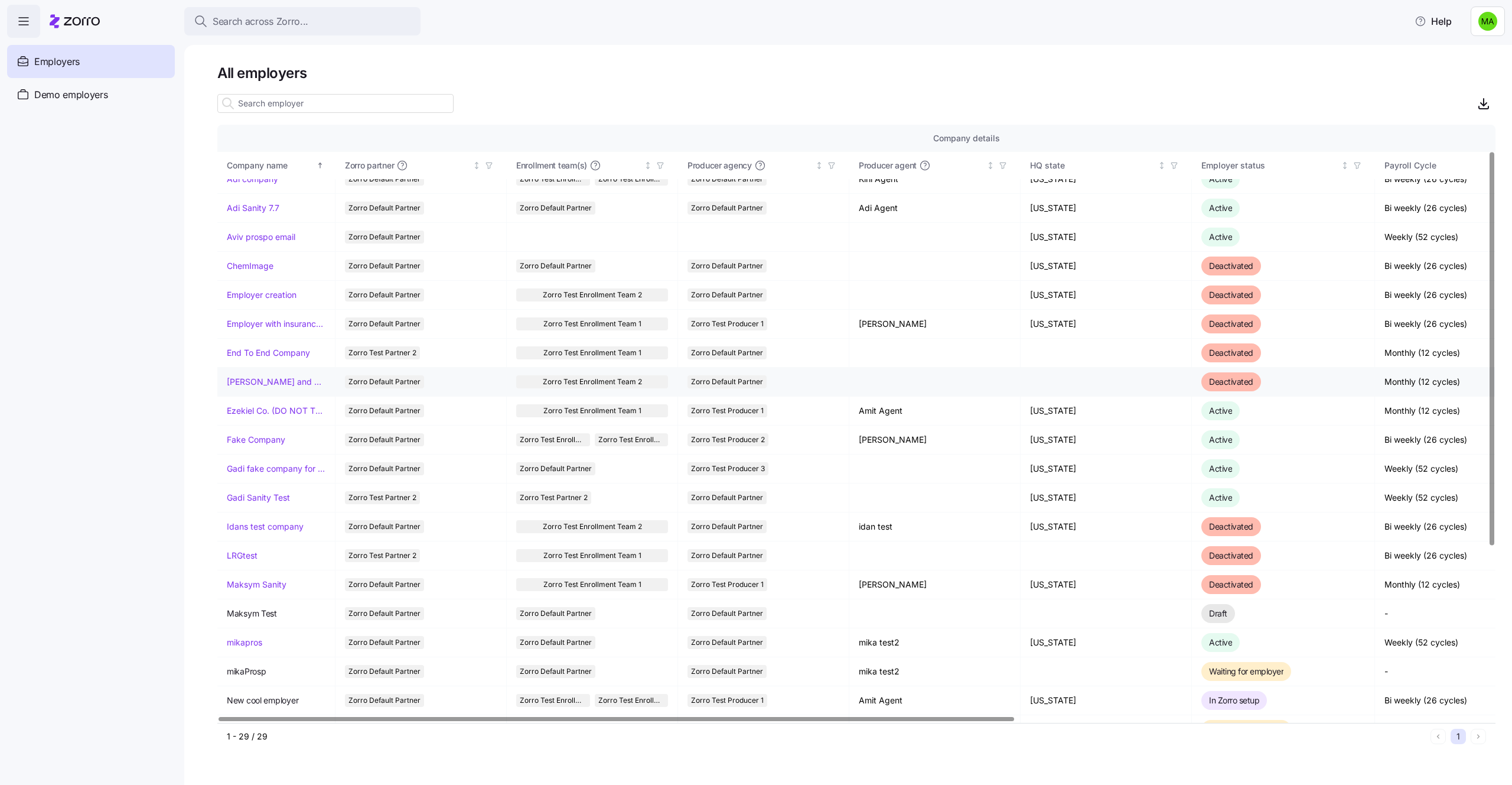
scroll to position [56, 0]
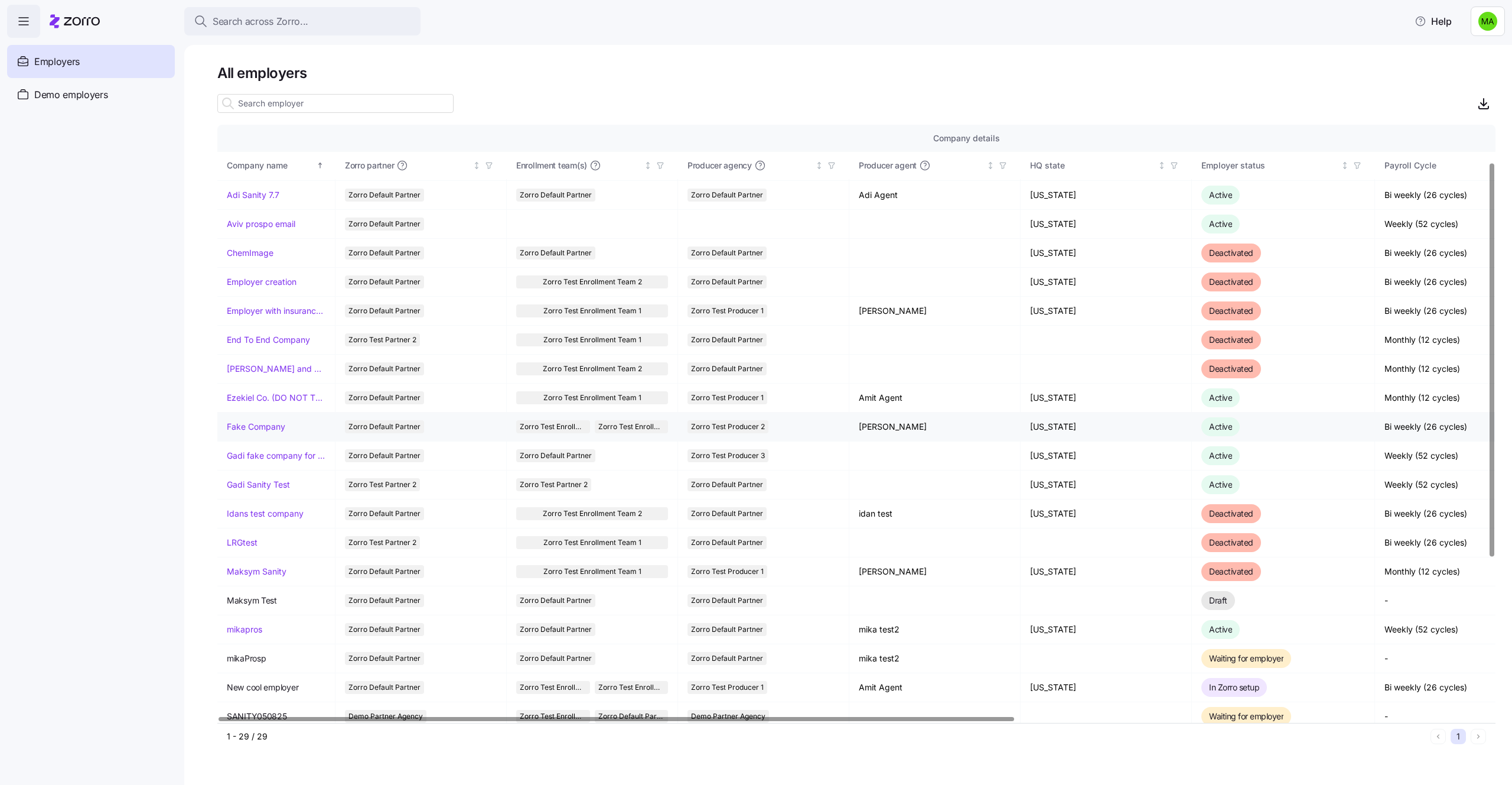
click at [256, 424] on link "Fake Company" at bounding box center [256, 426] width 58 height 12
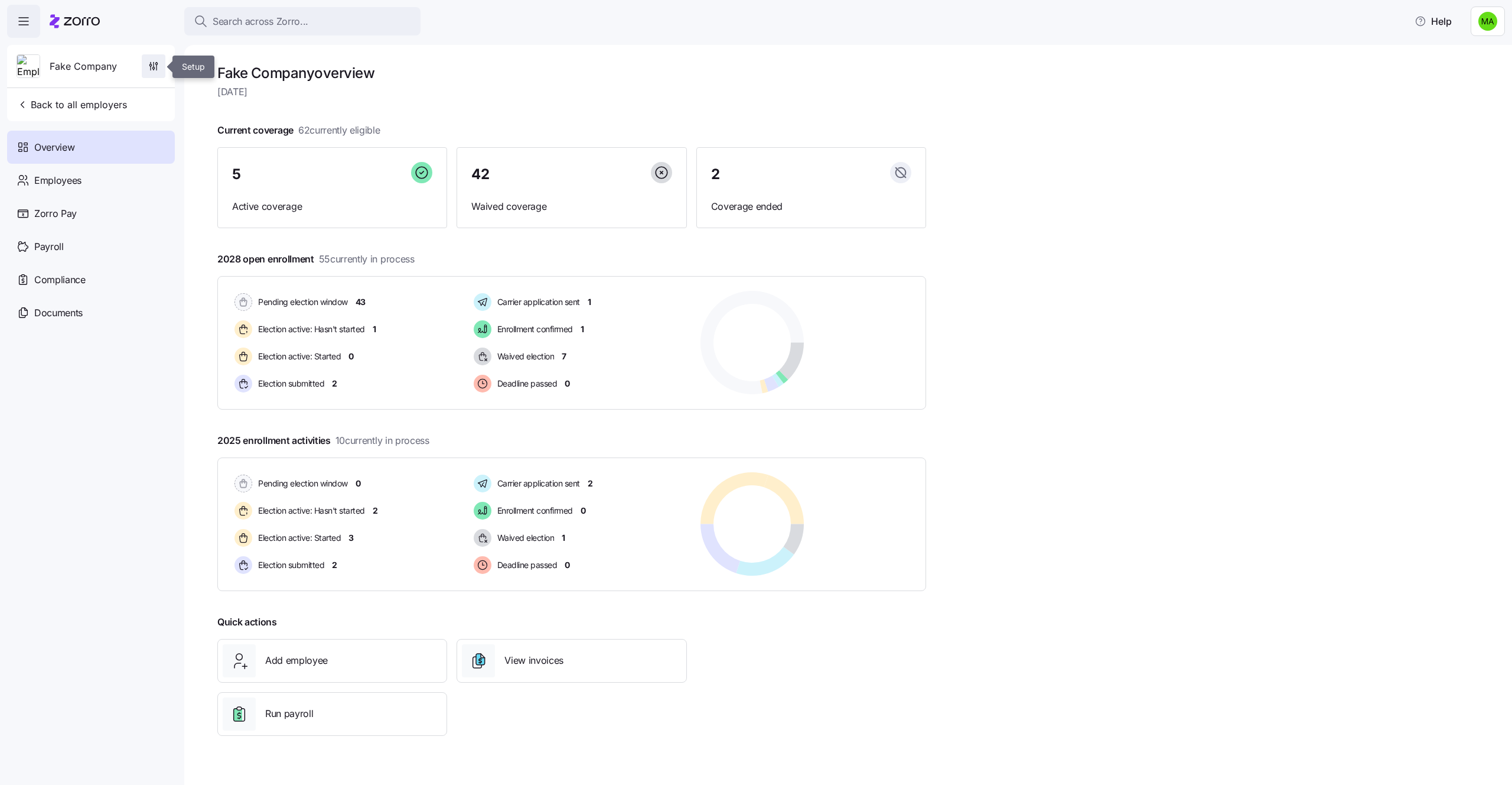
click at [159, 65] on span "button" at bounding box center [153, 66] width 23 height 23
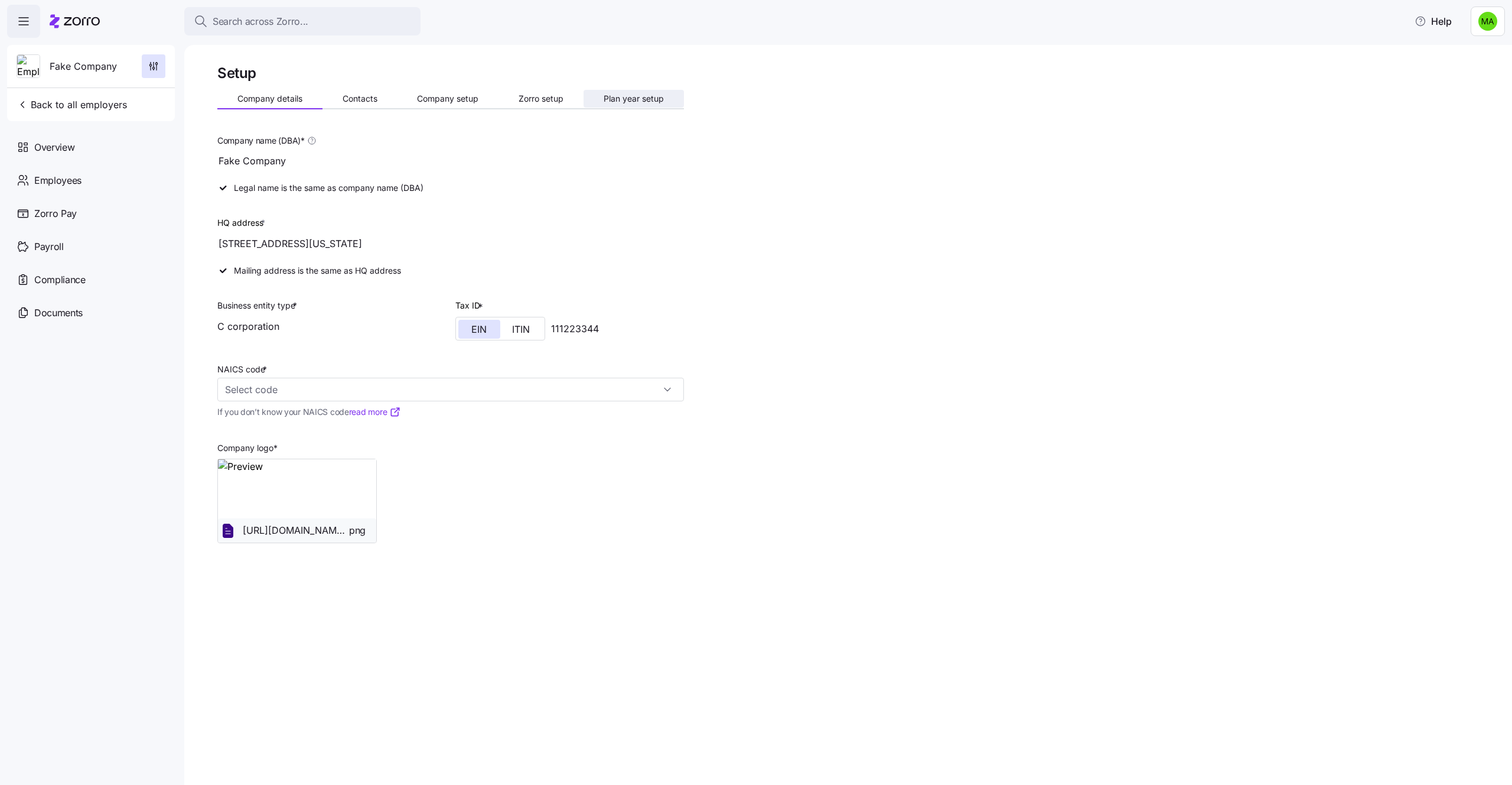
click at [630, 96] on span "Plan year setup" at bounding box center [634, 98] width 60 height 8
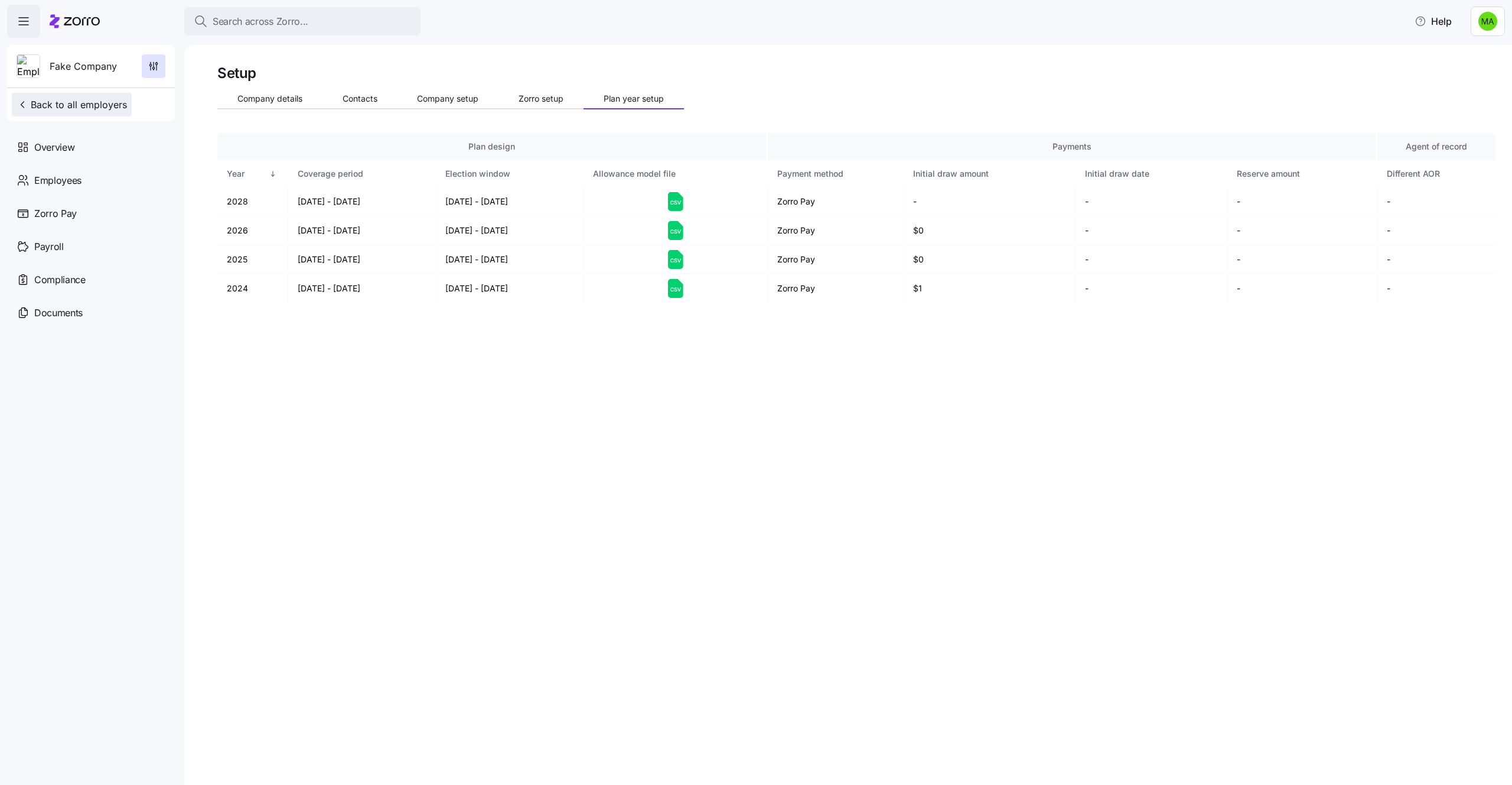
click at [52, 102] on span "Back to all employers" at bounding box center [71, 105] width 110 height 15
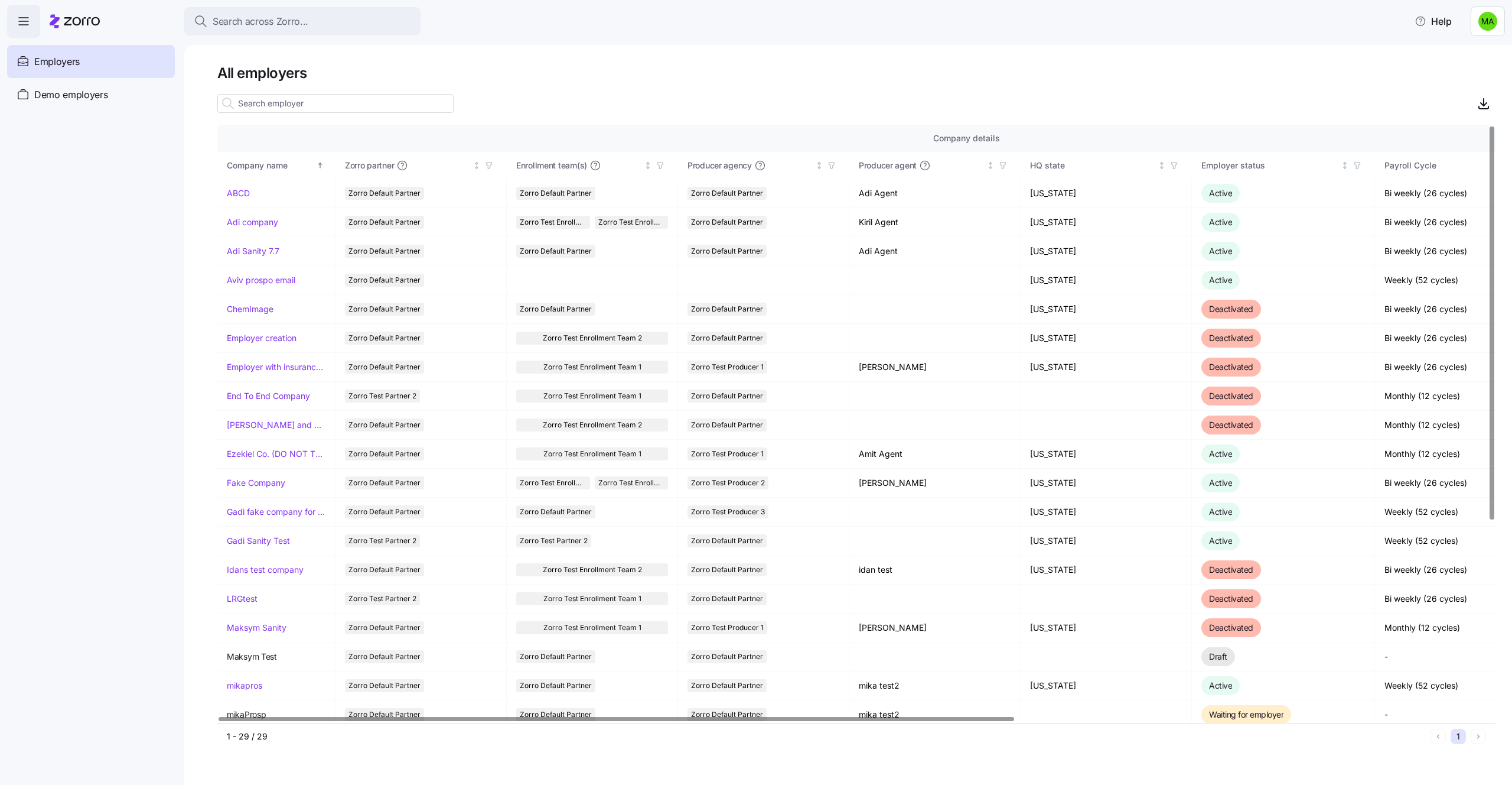
click at [1494, 29] on html "Search across Zorro... Help Employers Demo employers Prospects Demo prospects A…" at bounding box center [756, 389] width 1512 height 778
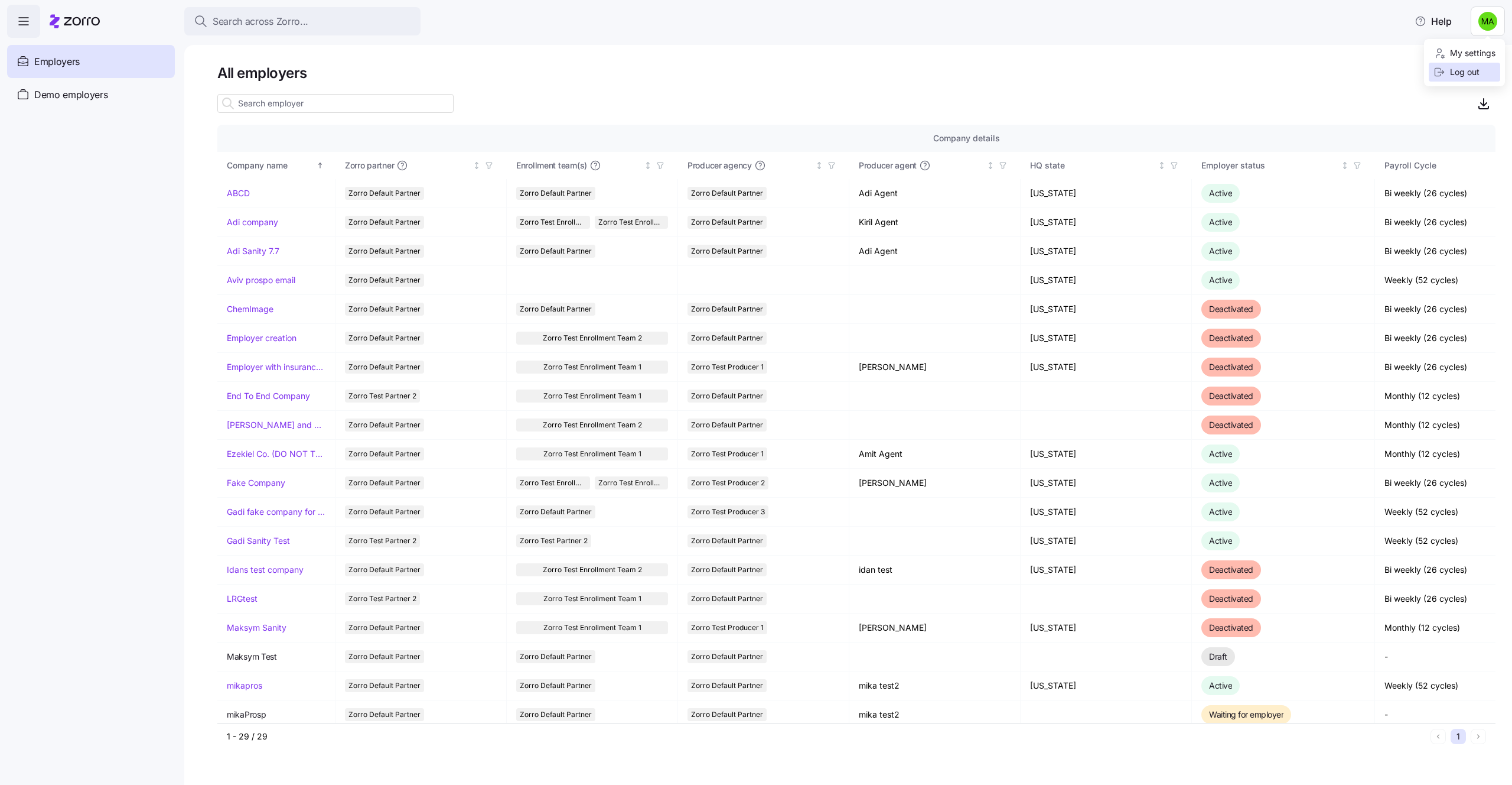
click at [1467, 75] on div "Log out" at bounding box center [1456, 72] width 46 height 13
